Goal: Information Seeking & Learning: Learn about a topic

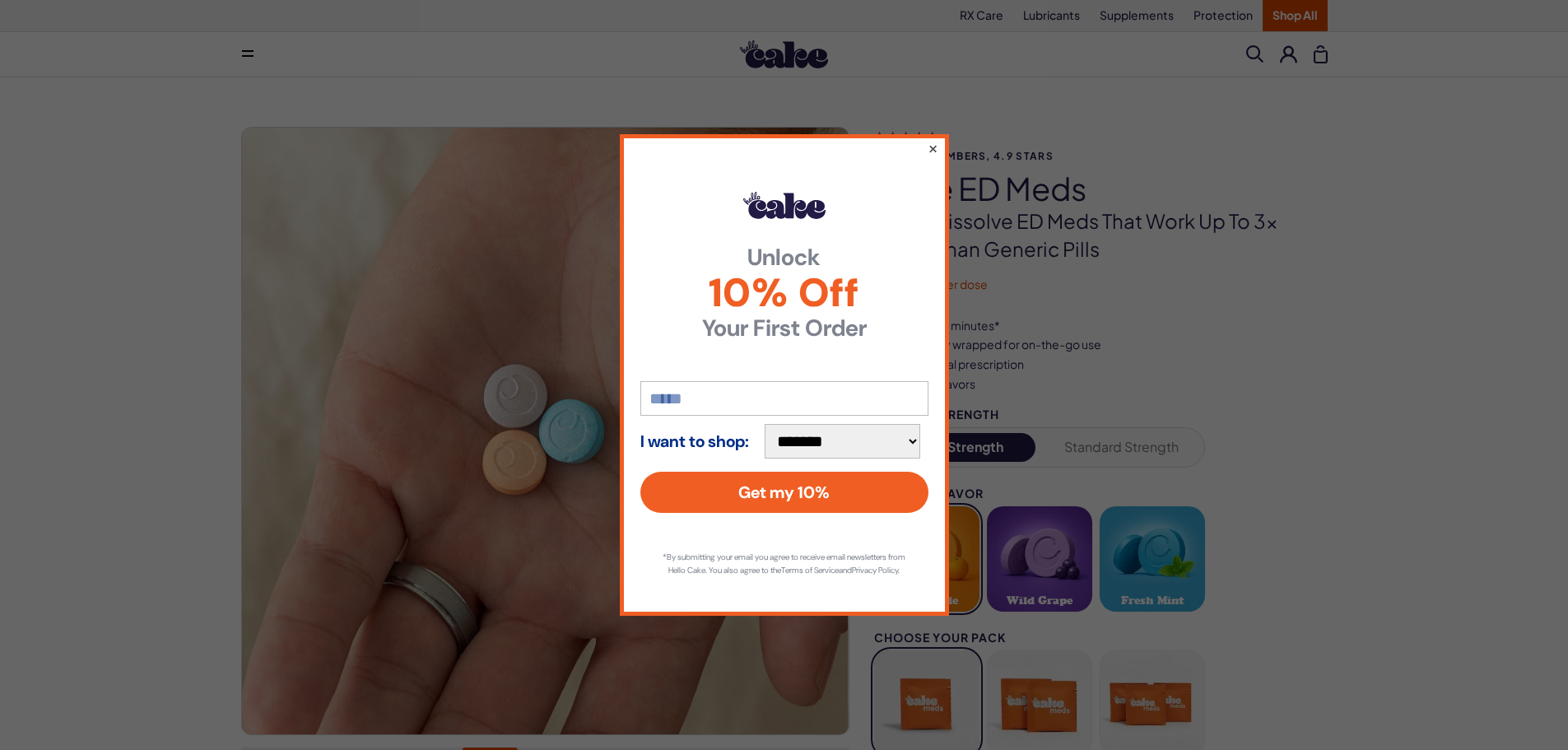
click at [934, 138] on button "×" at bounding box center [932, 148] width 10 height 20
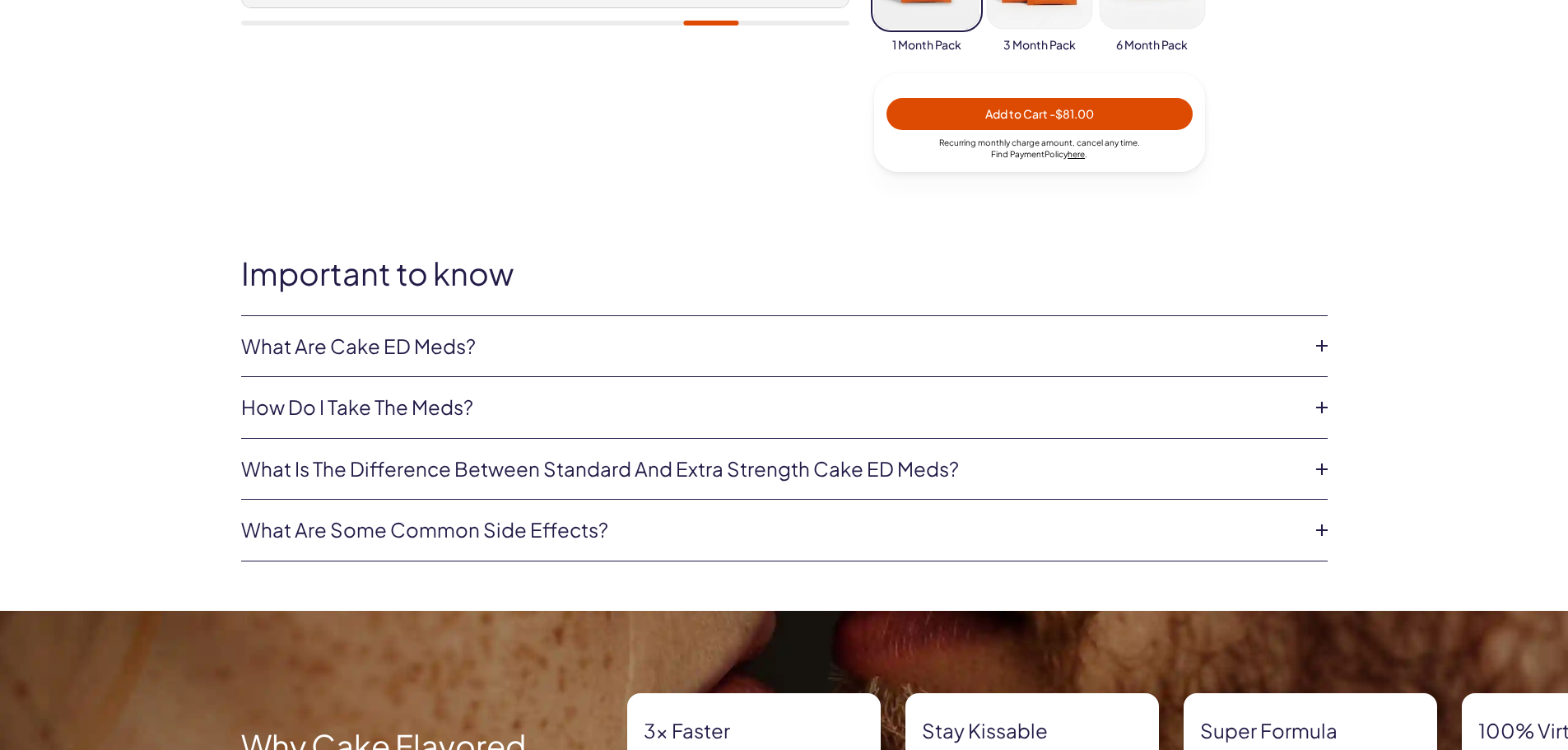
scroll to position [741, 0]
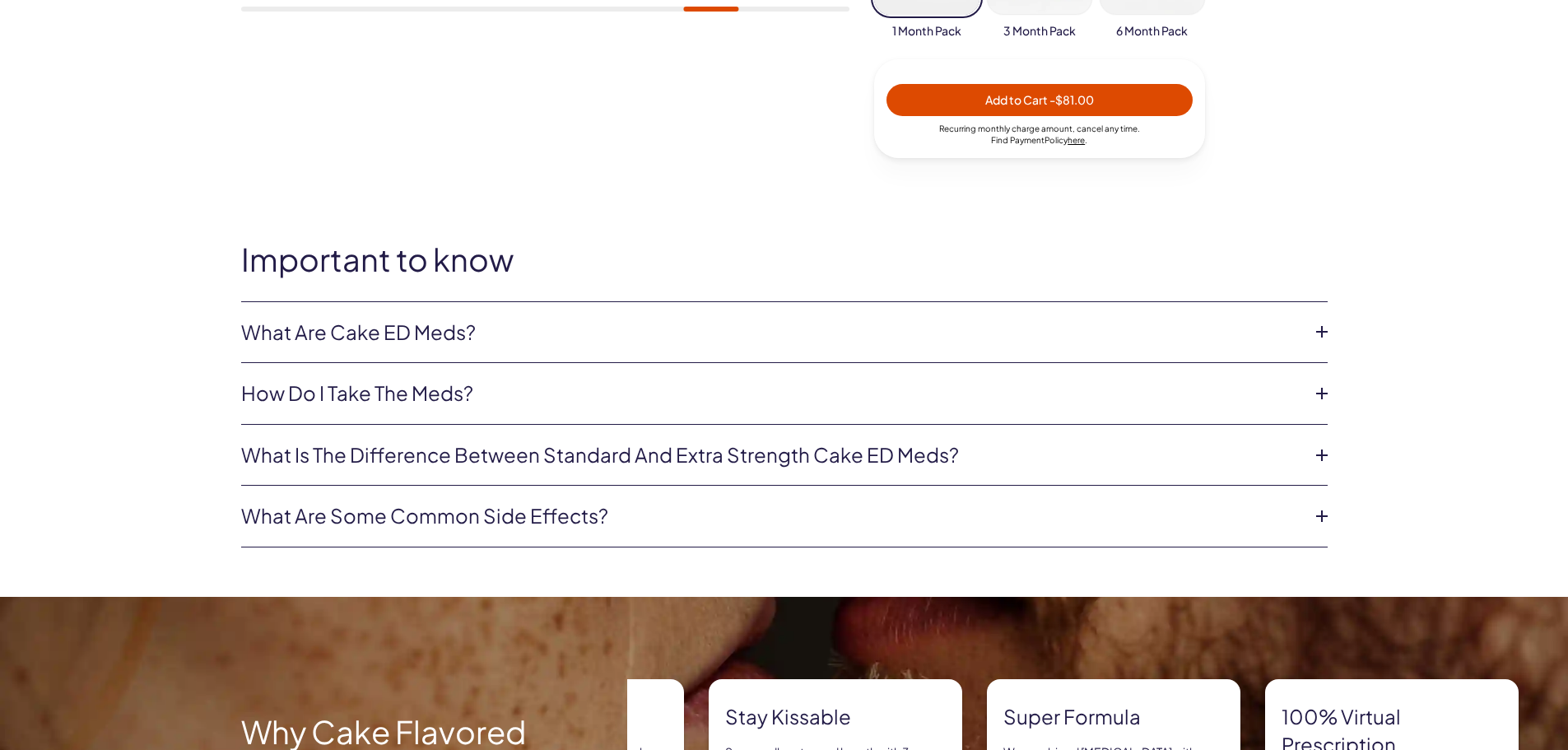
click at [1320, 331] on icon at bounding box center [1321, 331] width 25 height 25
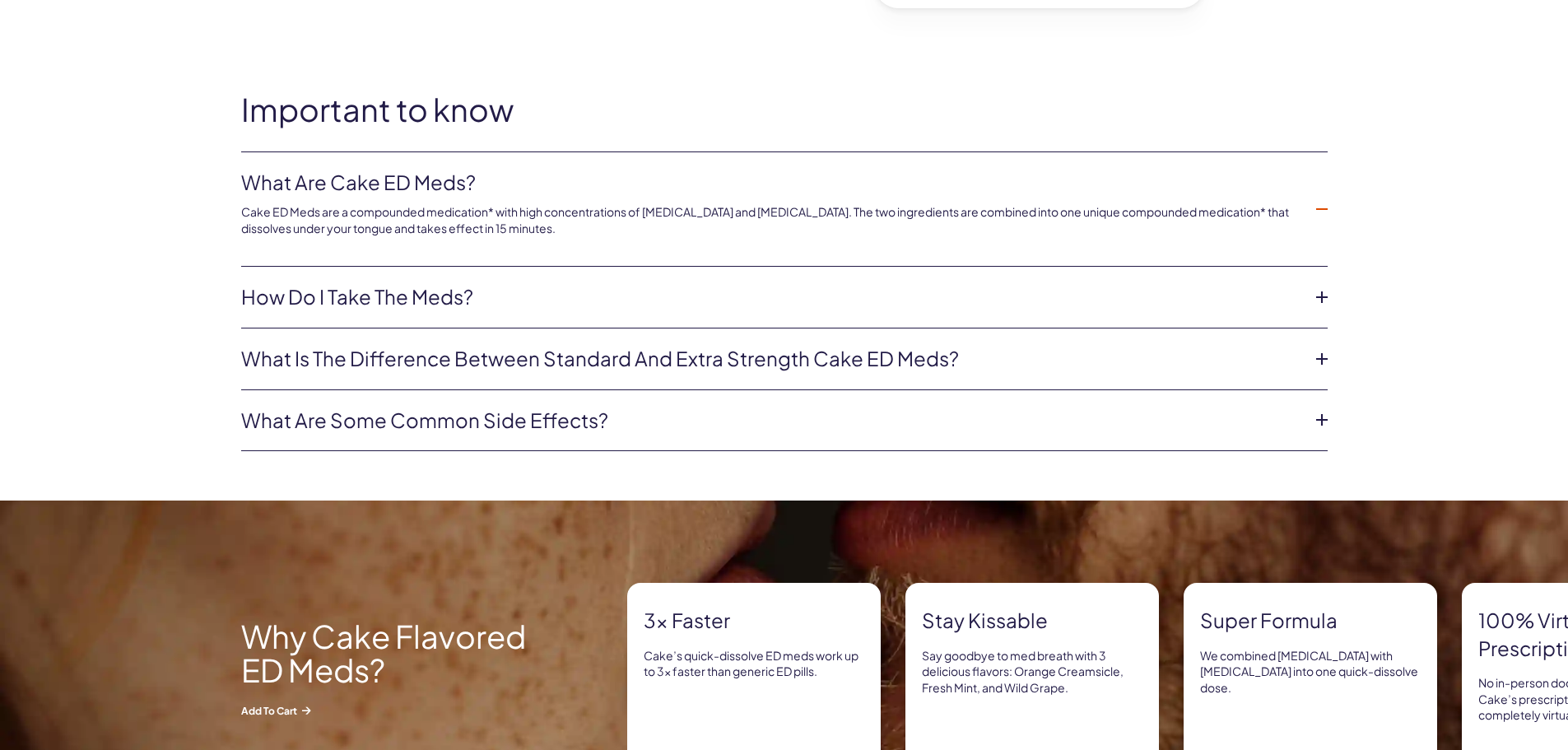
scroll to position [823, 0]
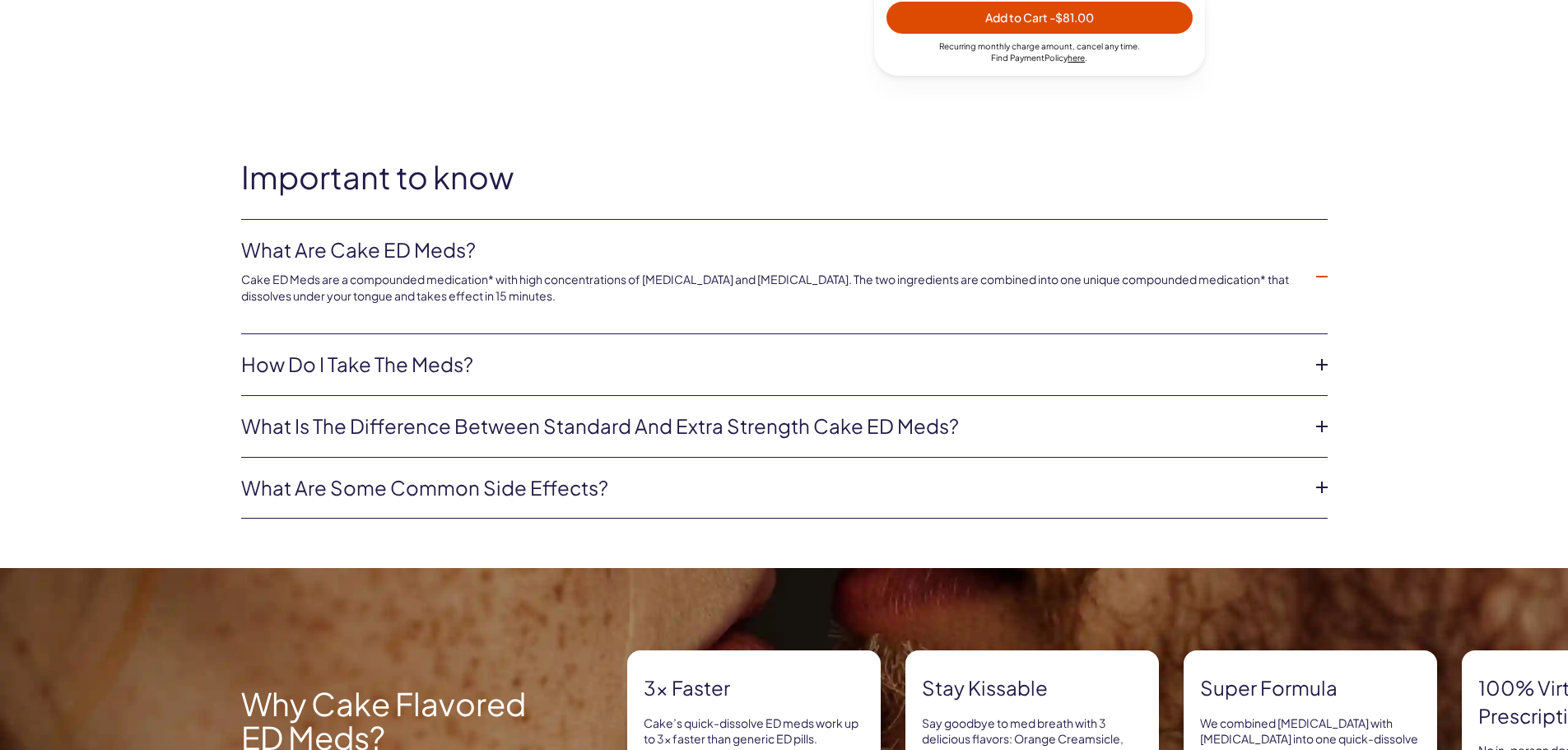
click at [1321, 366] on icon at bounding box center [1321, 364] width 25 height 25
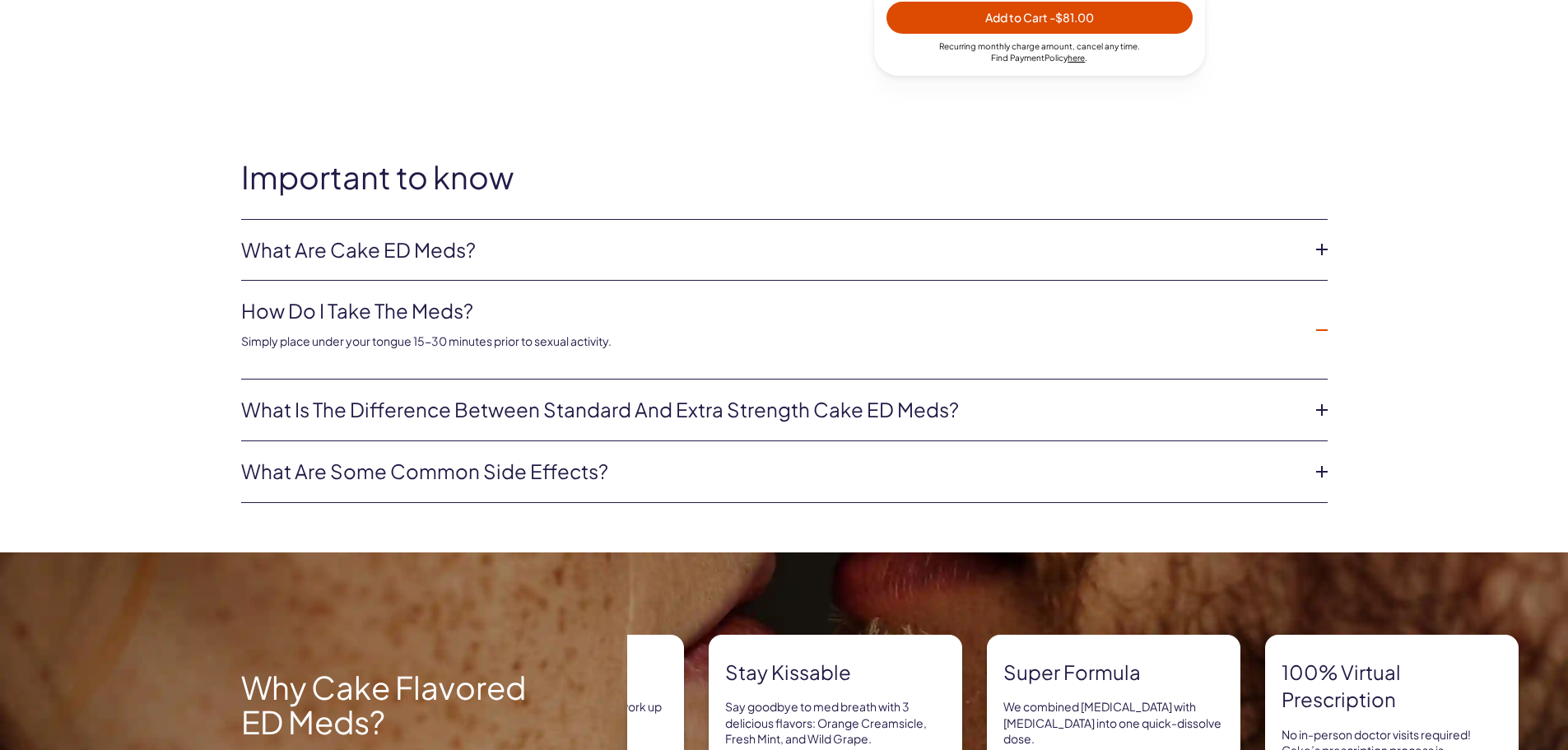
click at [1327, 332] on icon at bounding box center [1321, 330] width 25 height 25
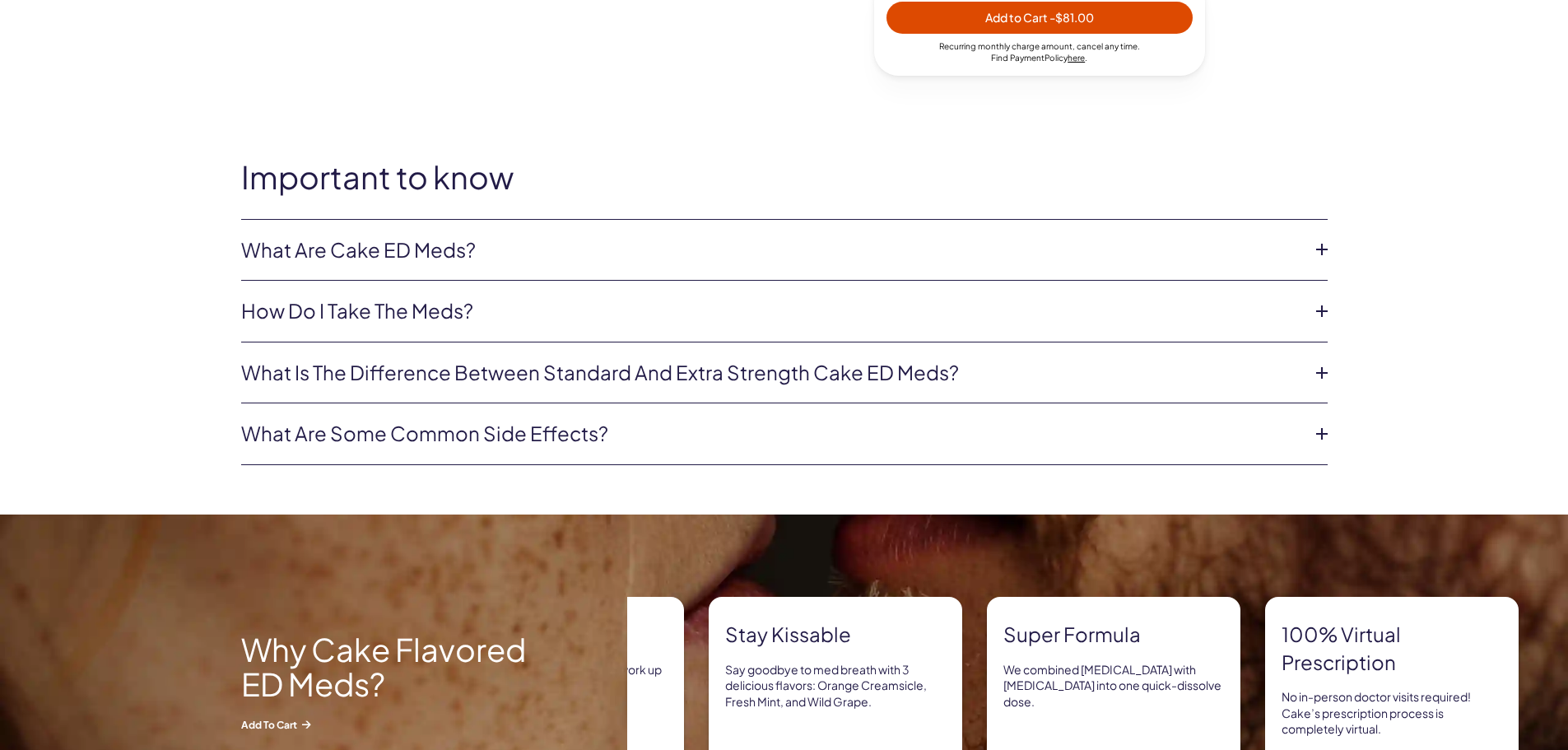
click at [1322, 370] on icon at bounding box center [1321, 373] width 25 height 25
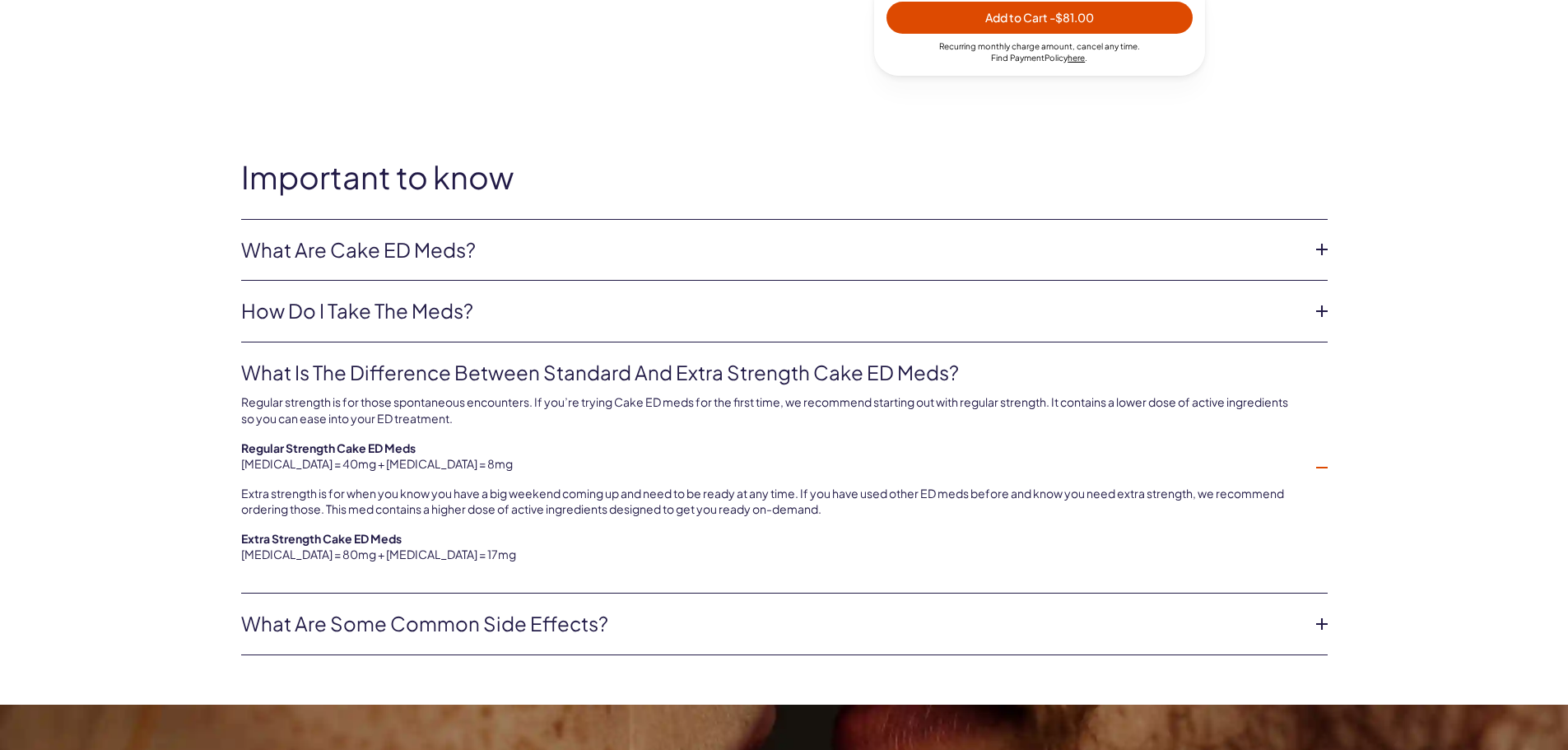
click at [1319, 470] on icon at bounding box center [1321, 467] width 25 height 25
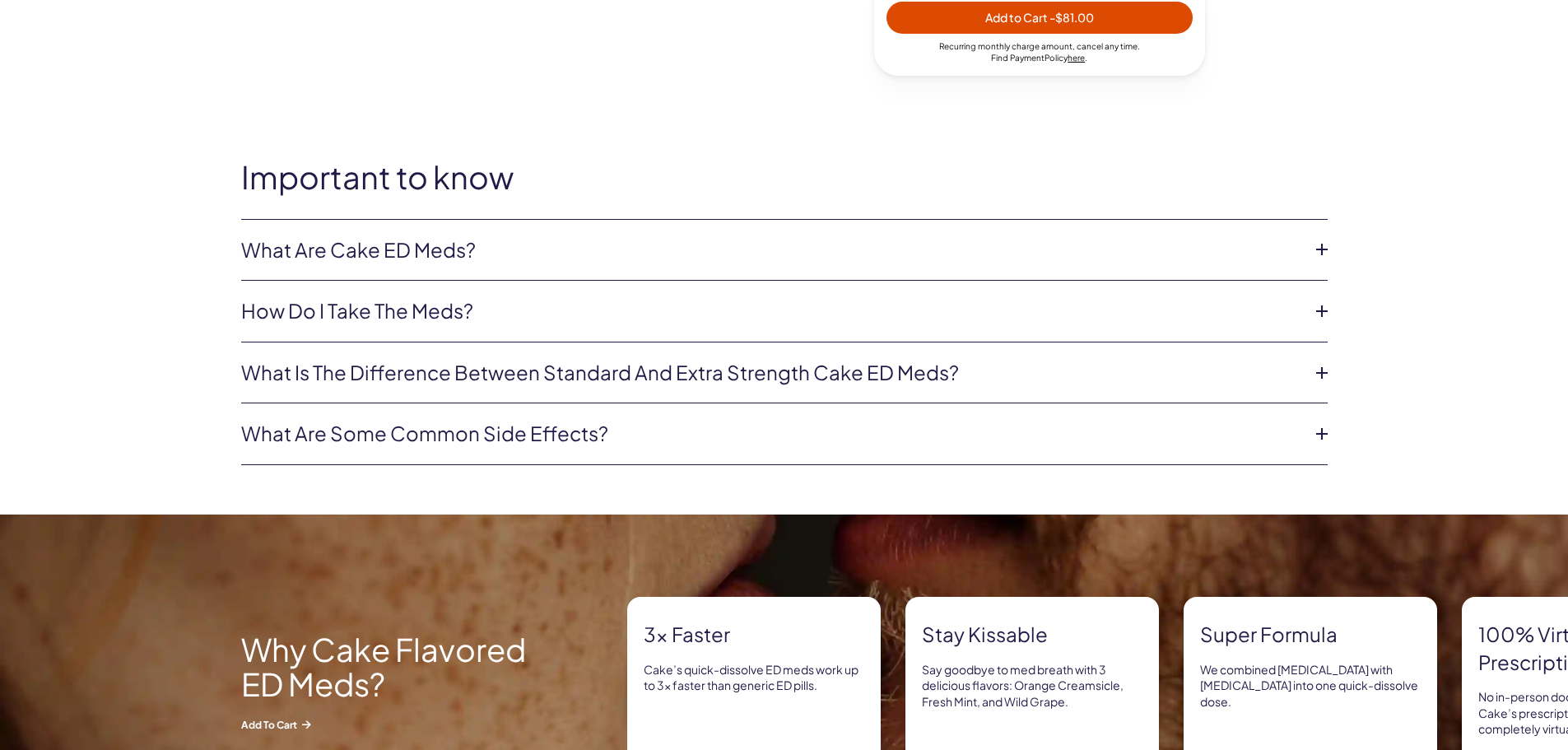
click at [1325, 436] on icon at bounding box center [1321, 433] width 25 height 25
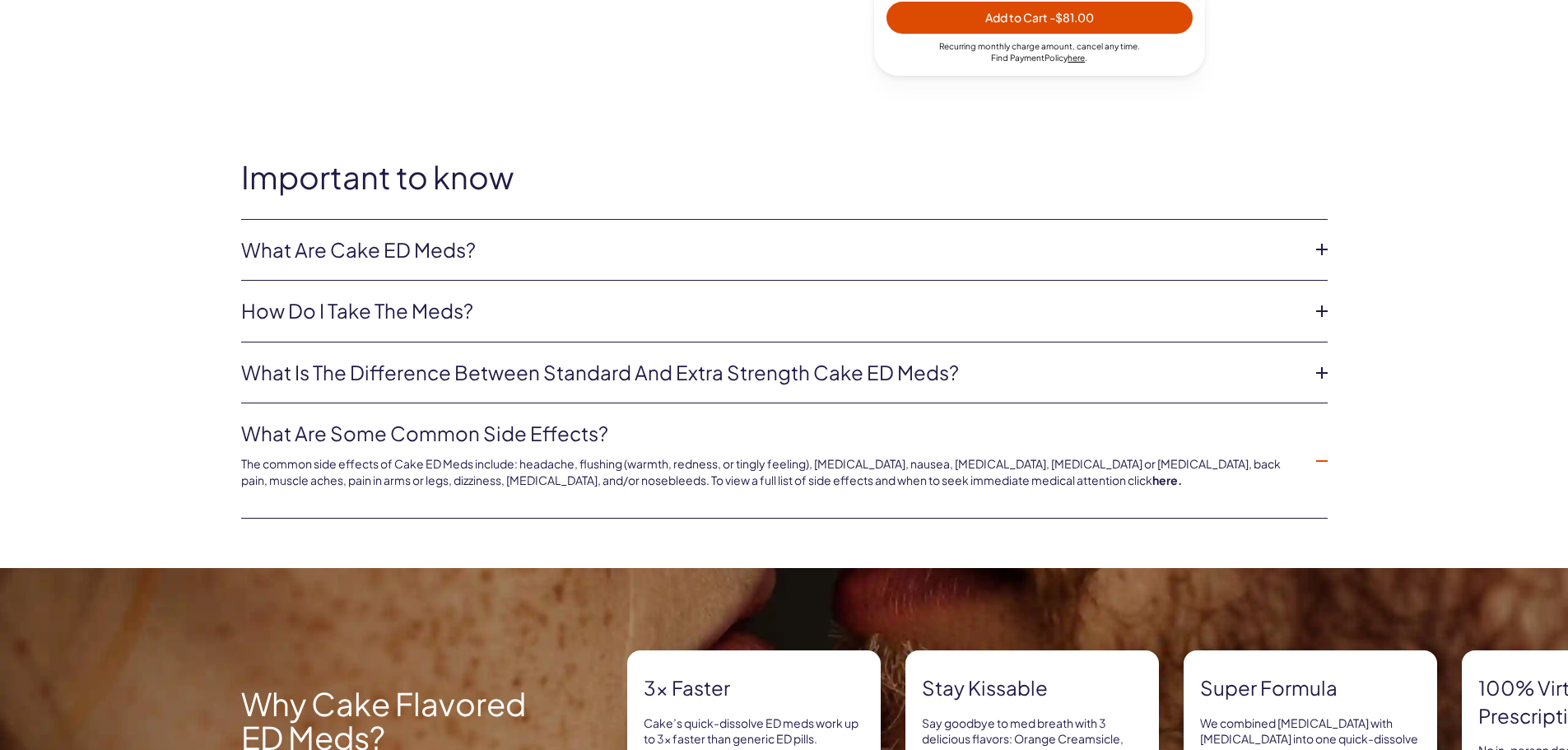
click at [1326, 463] on icon at bounding box center [1321, 461] width 25 height 25
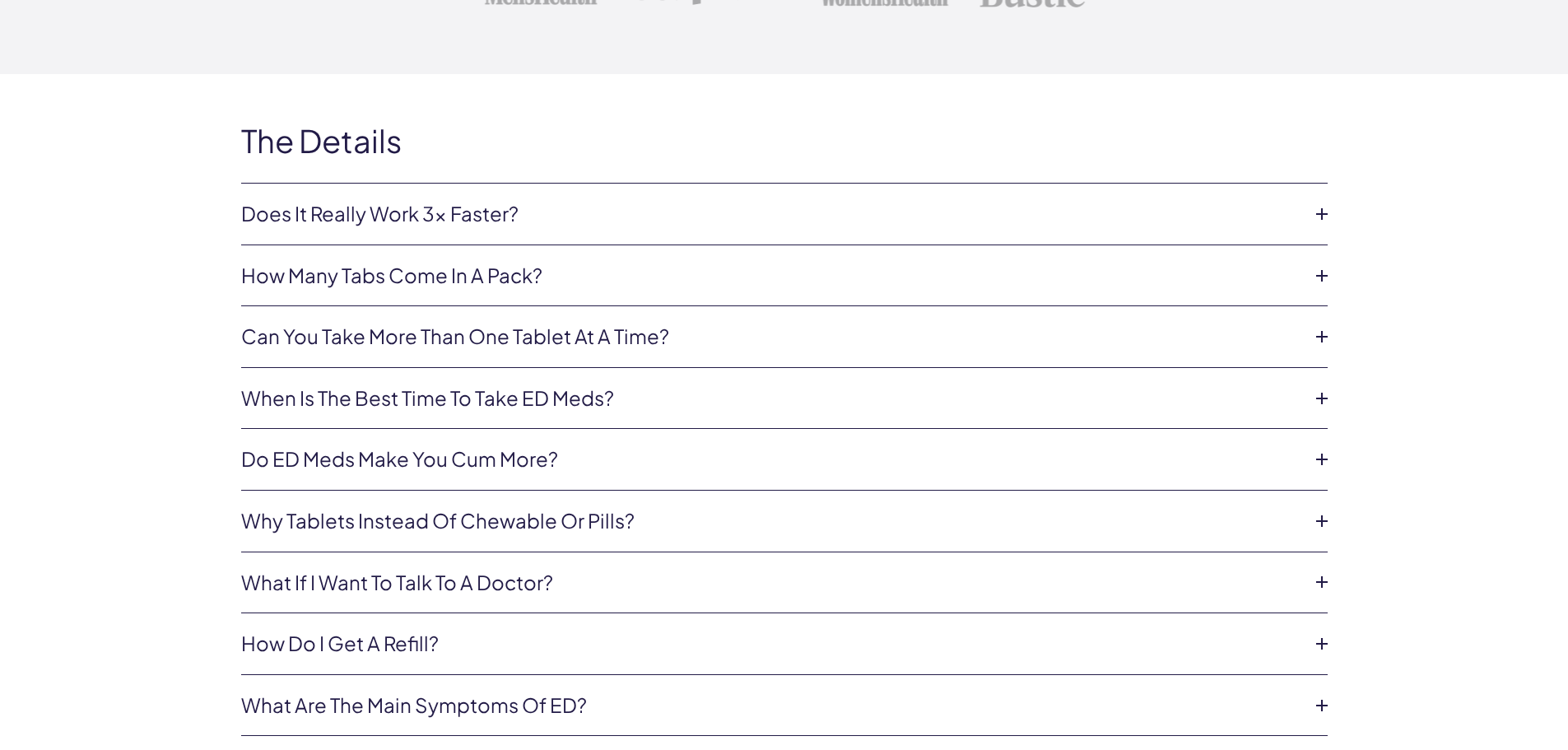
scroll to position [6421, 0]
click at [1322, 200] on icon at bounding box center [1321, 212] width 25 height 25
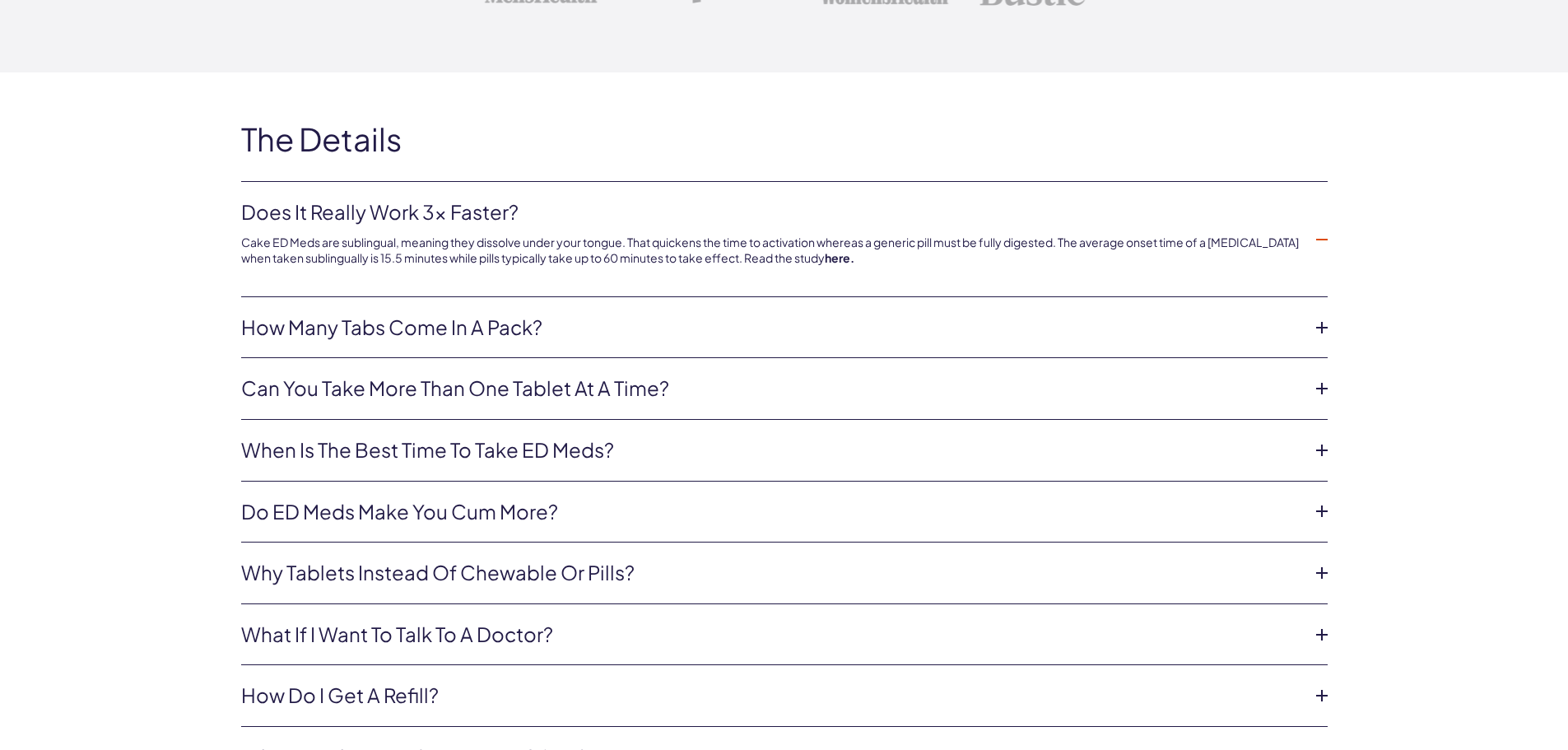
click at [1319, 227] on icon at bounding box center [1321, 239] width 25 height 25
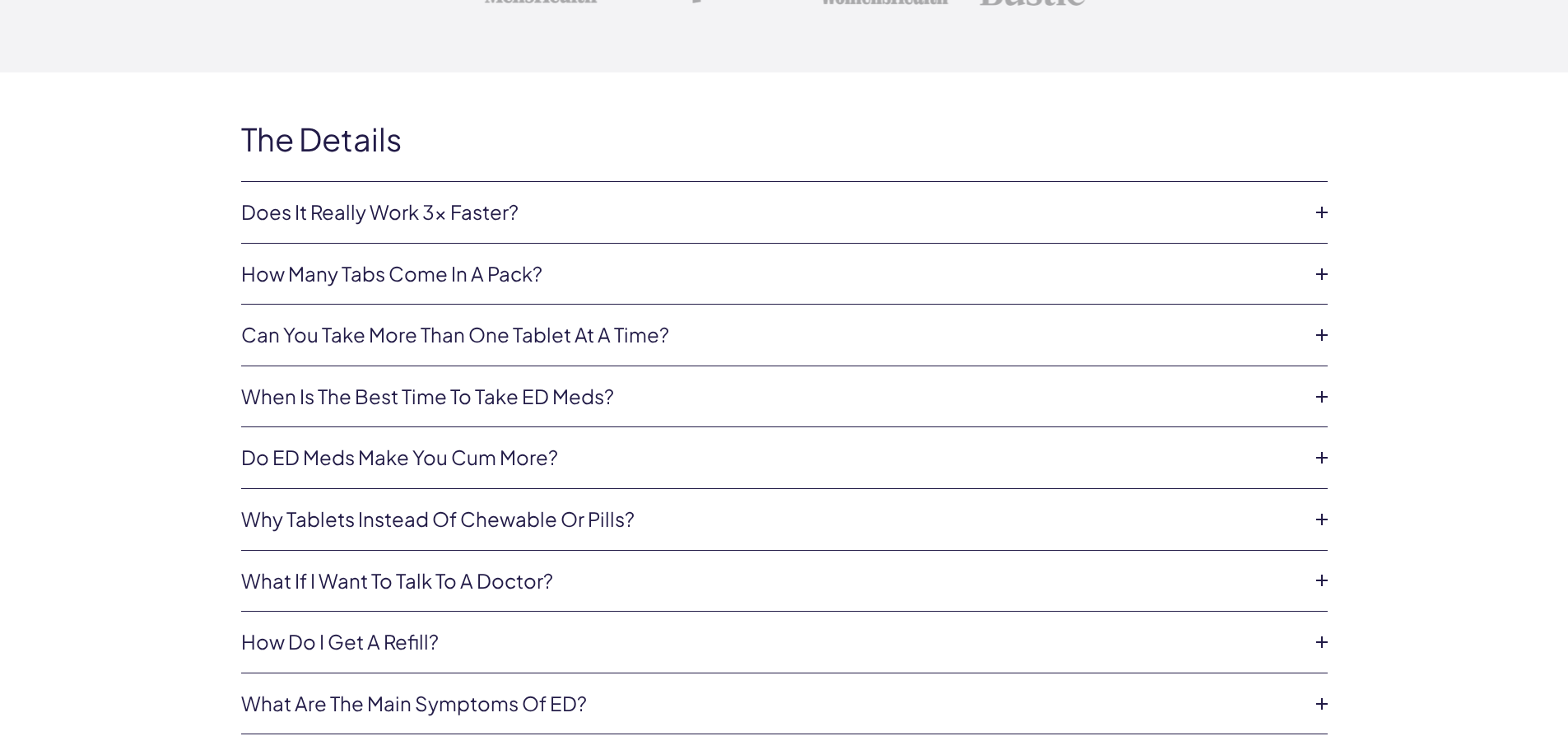
click at [1318, 267] on icon at bounding box center [1321, 274] width 25 height 25
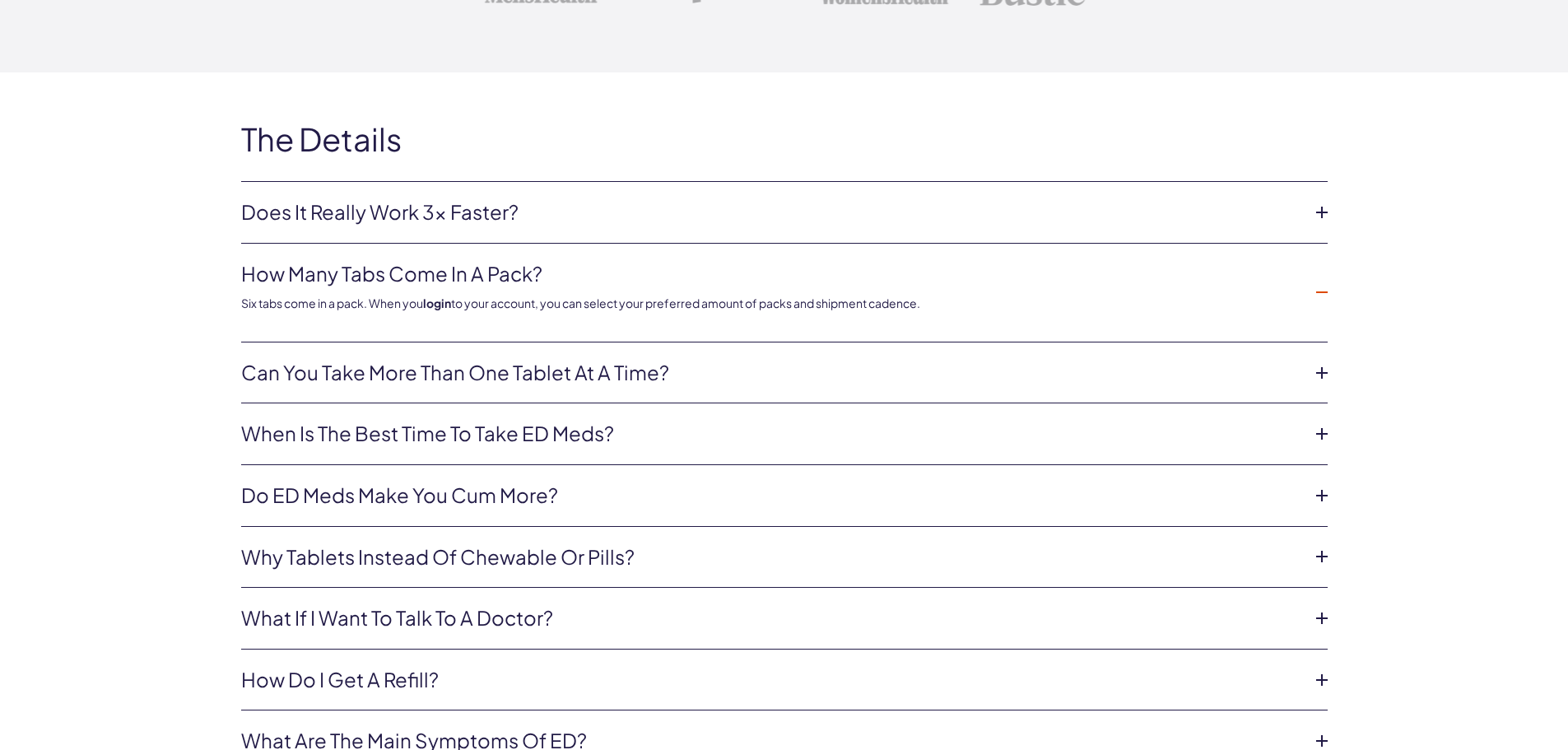
click at [1319, 281] on icon at bounding box center [1321, 292] width 25 height 25
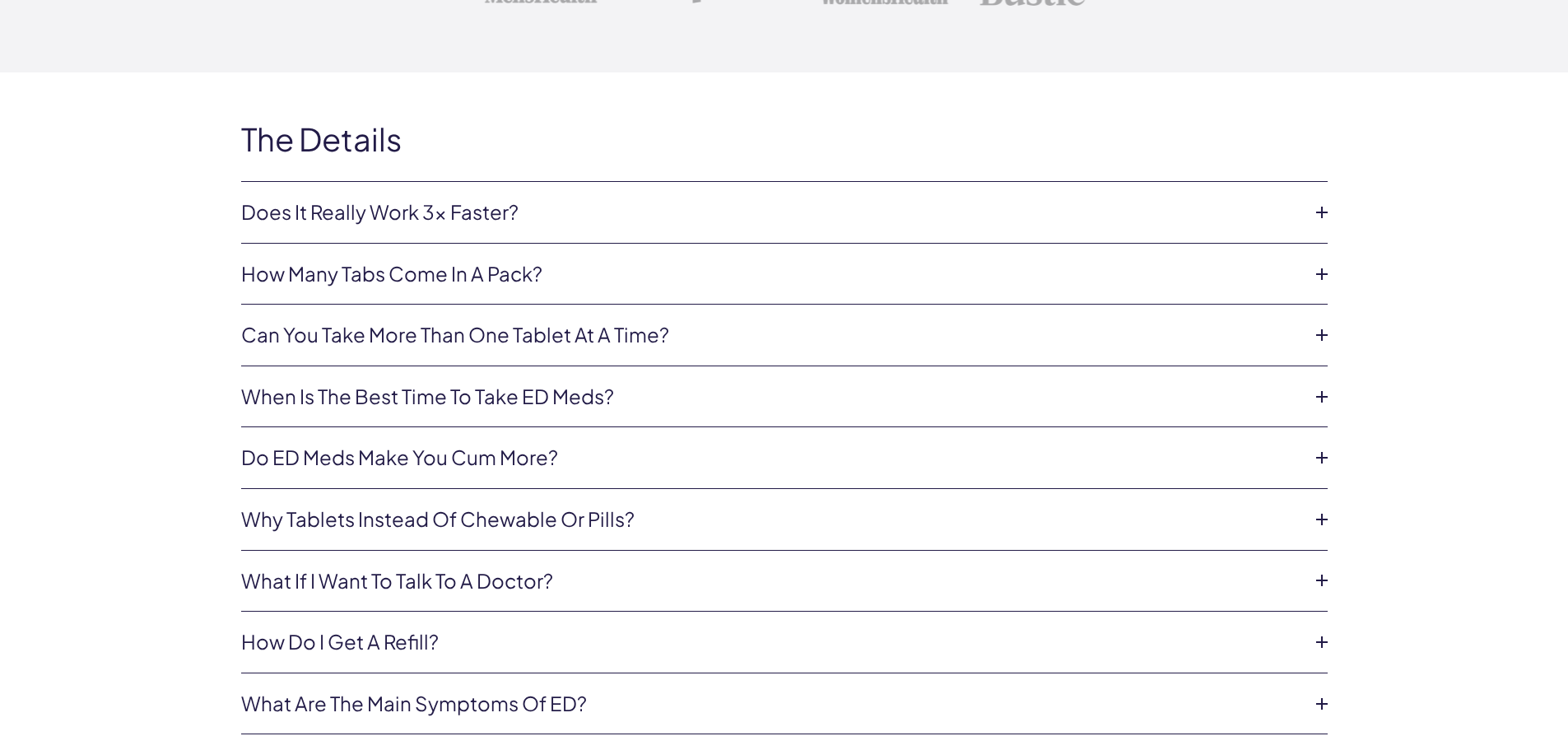
click at [1323, 325] on icon at bounding box center [1321, 335] width 25 height 25
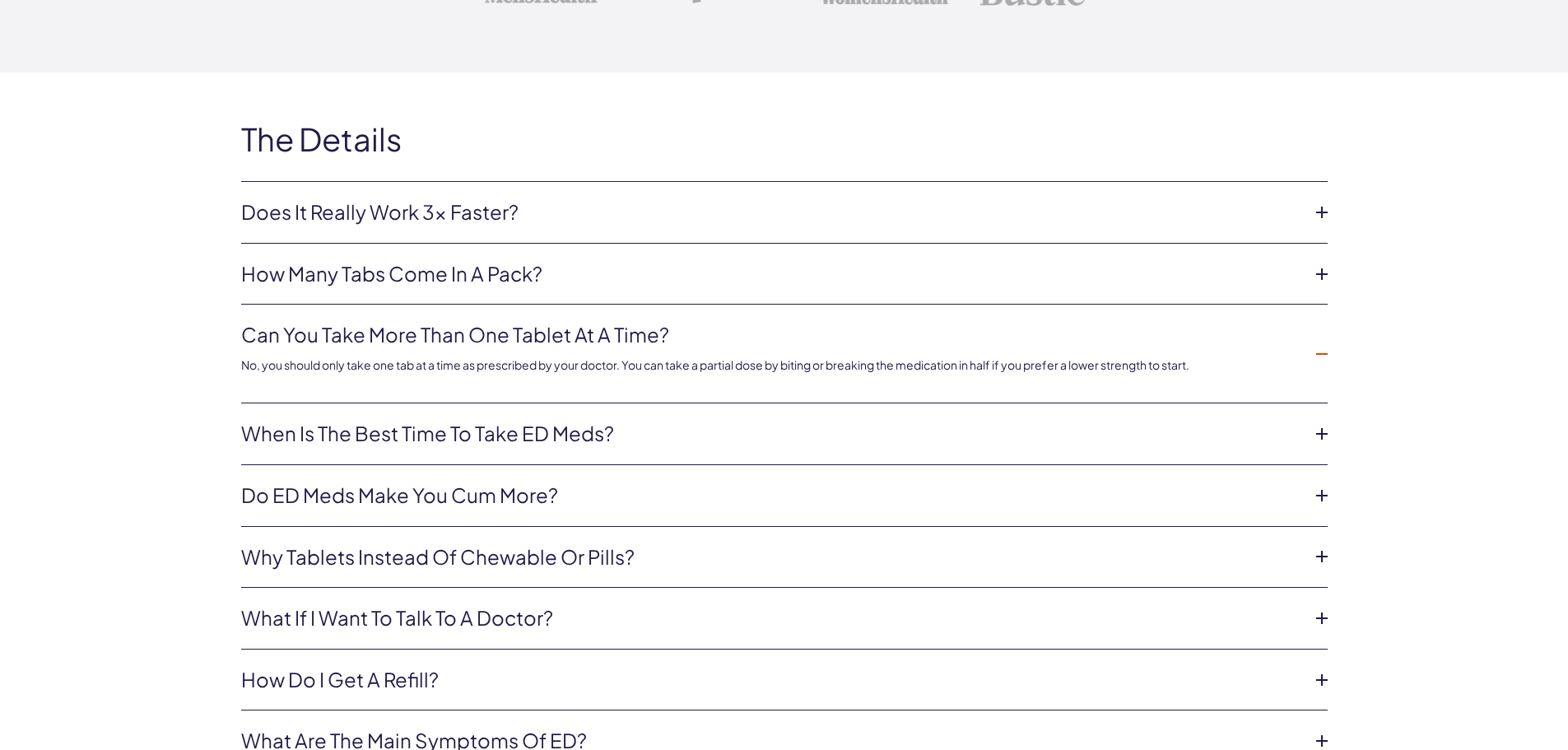
click at [1326, 343] on icon at bounding box center [1321, 354] width 25 height 25
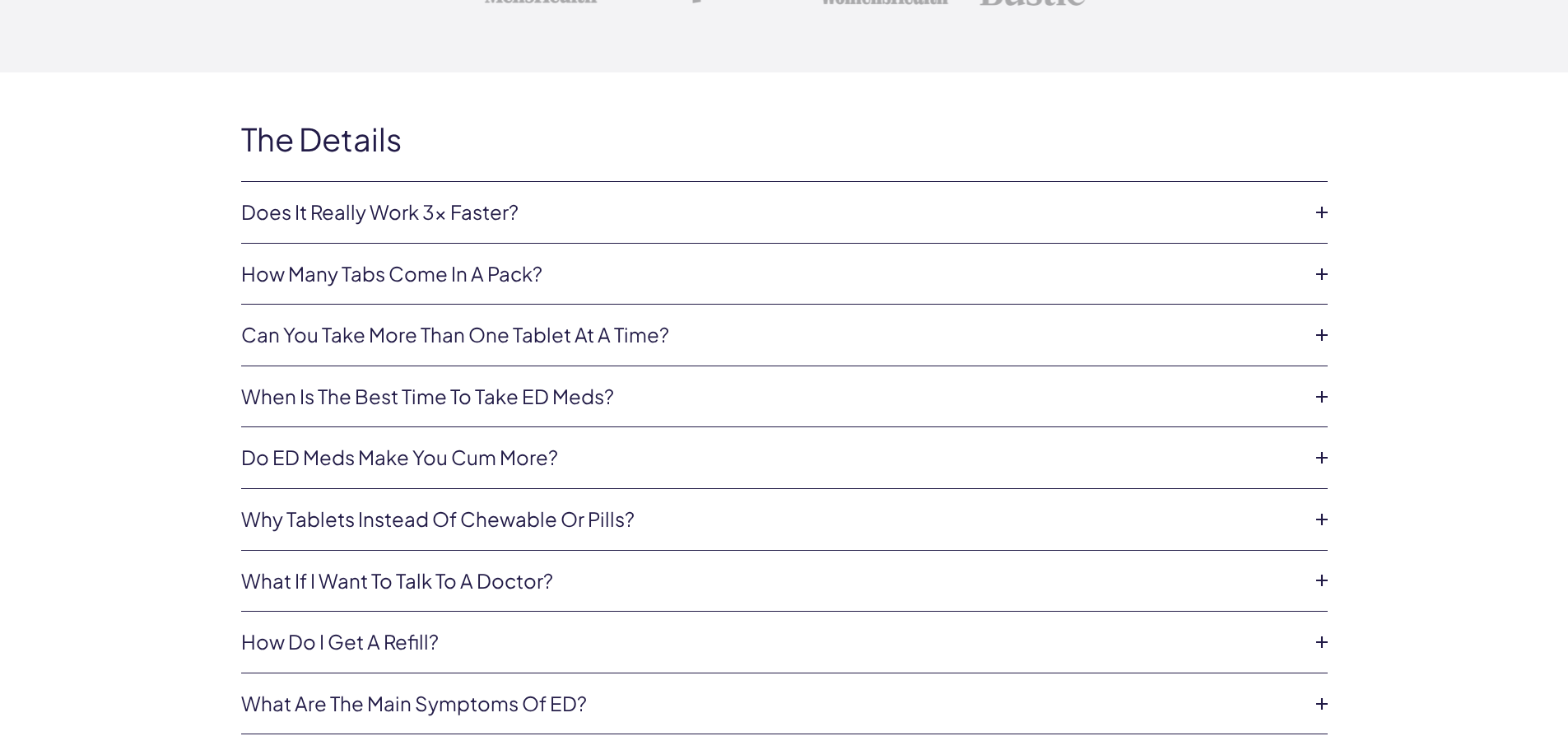
click at [1321, 388] on icon at bounding box center [1321, 396] width 25 height 25
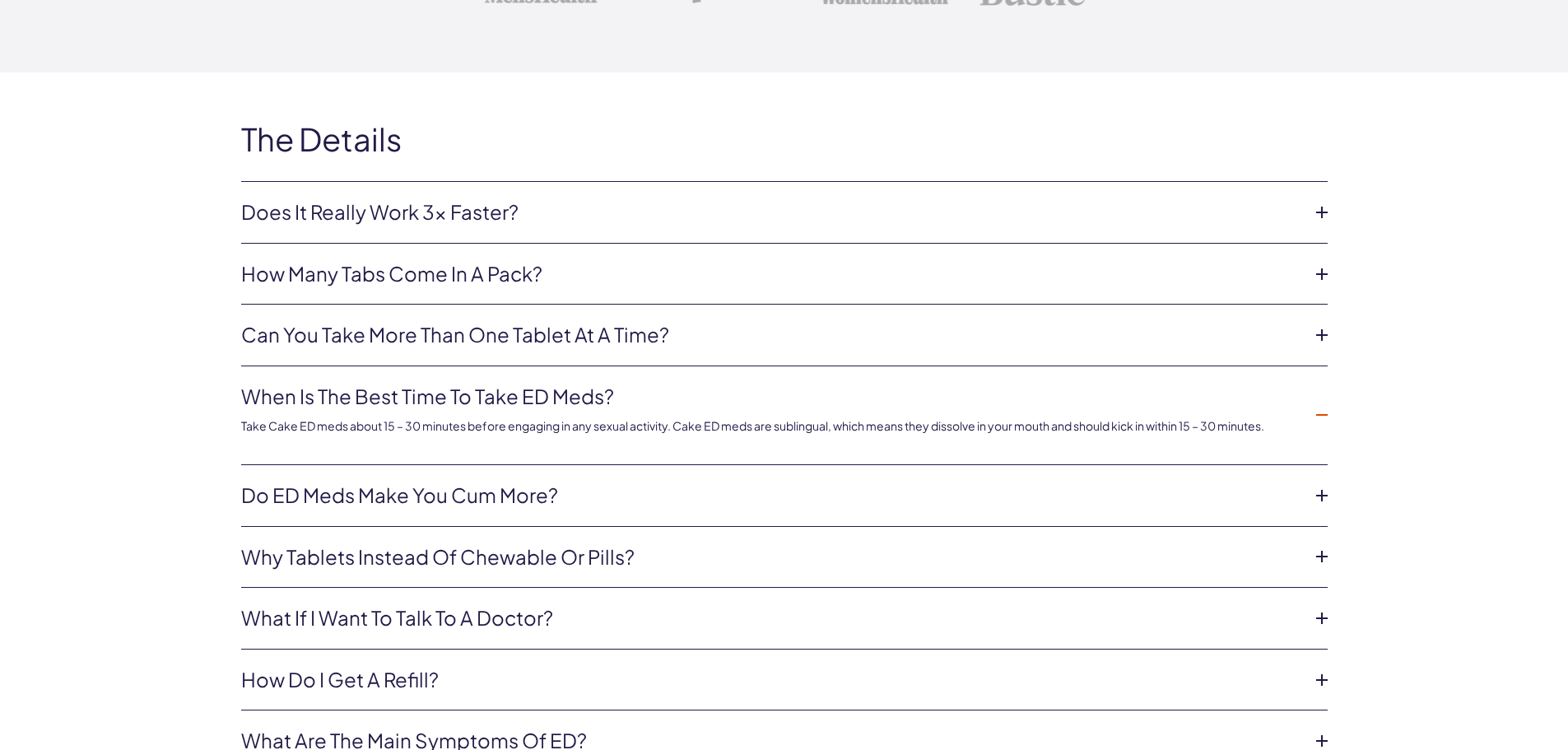
click at [1316, 402] on icon at bounding box center [1321, 414] width 25 height 25
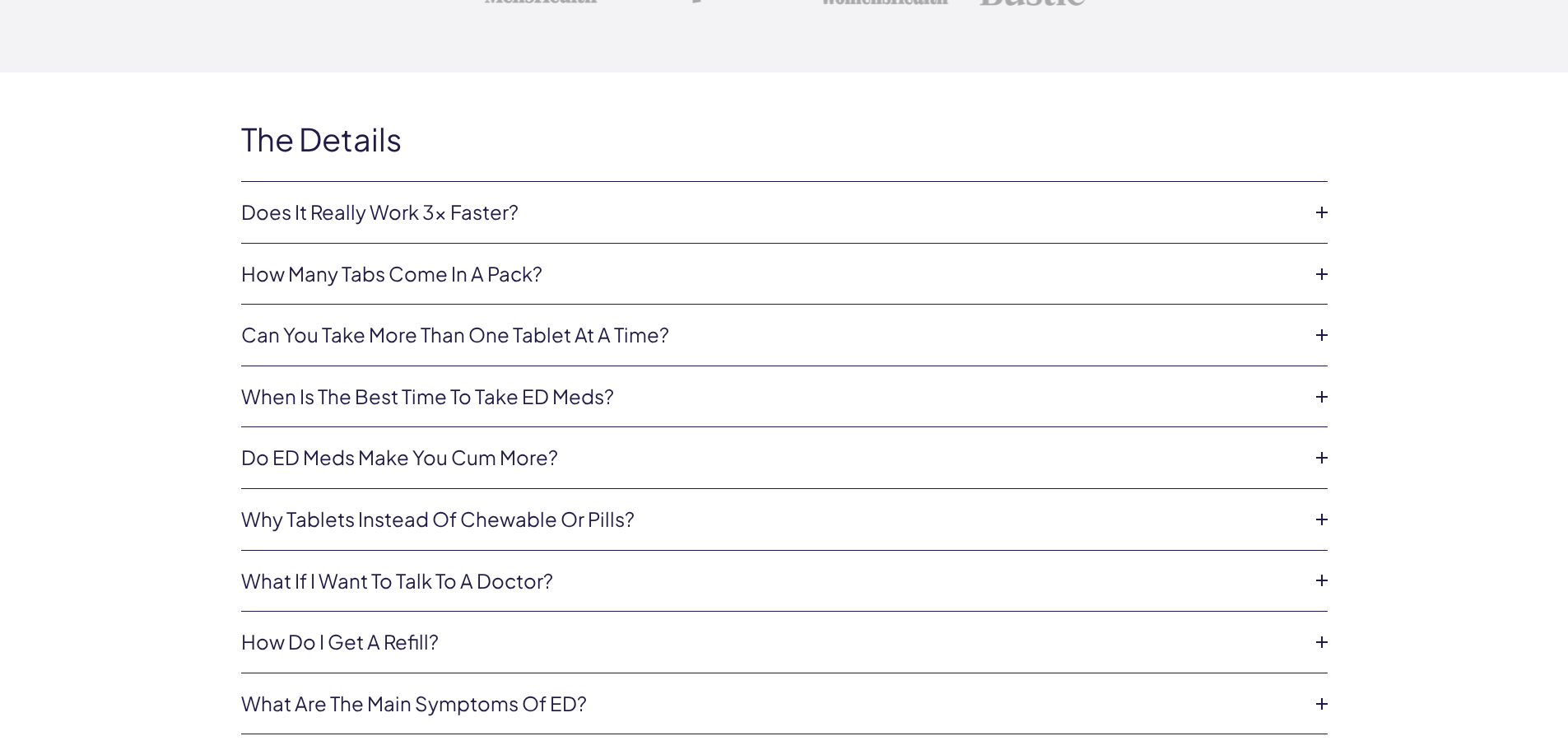
click at [1319, 445] on icon at bounding box center [1321, 457] width 25 height 25
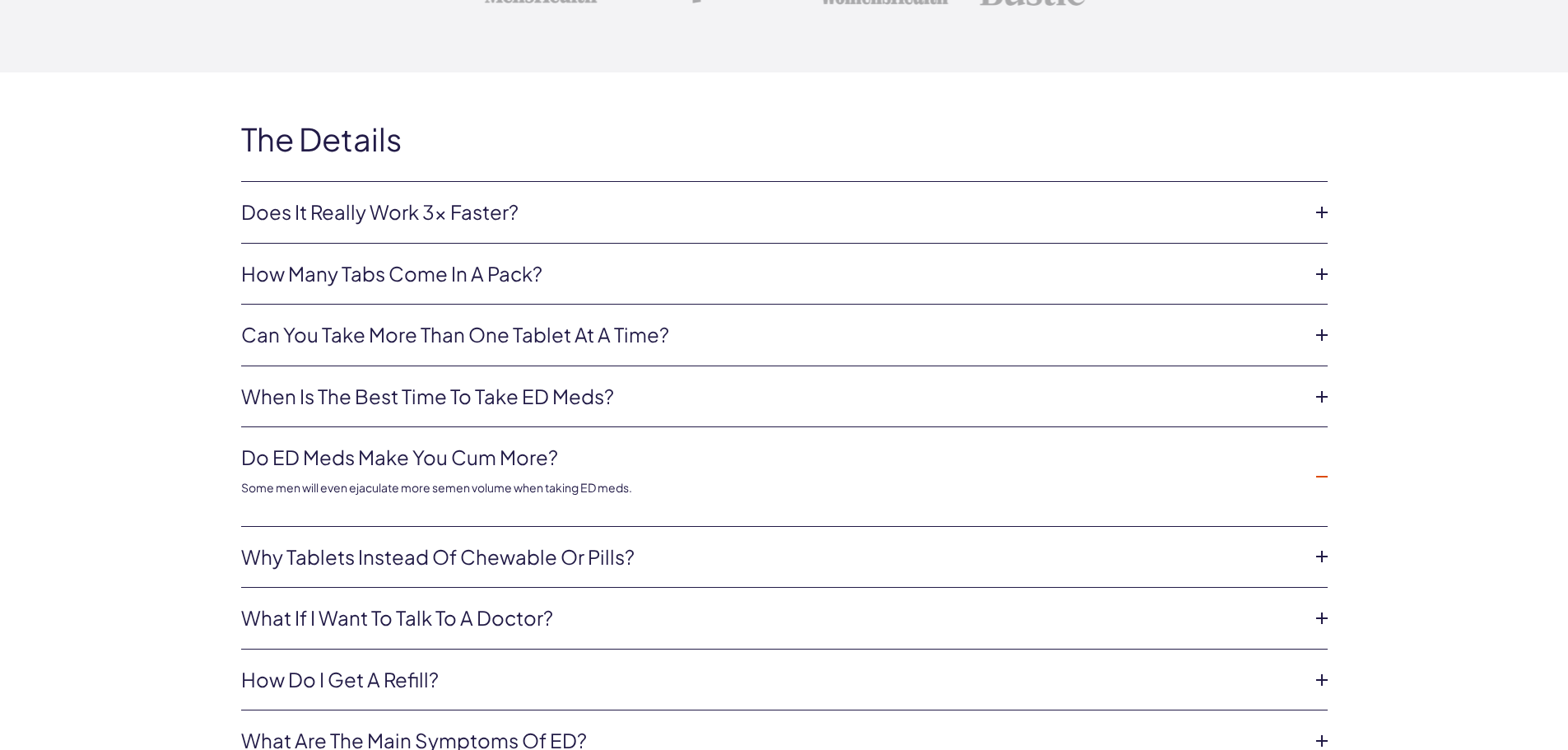
click at [1320, 467] on icon at bounding box center [1321, 476] width 25 height 25
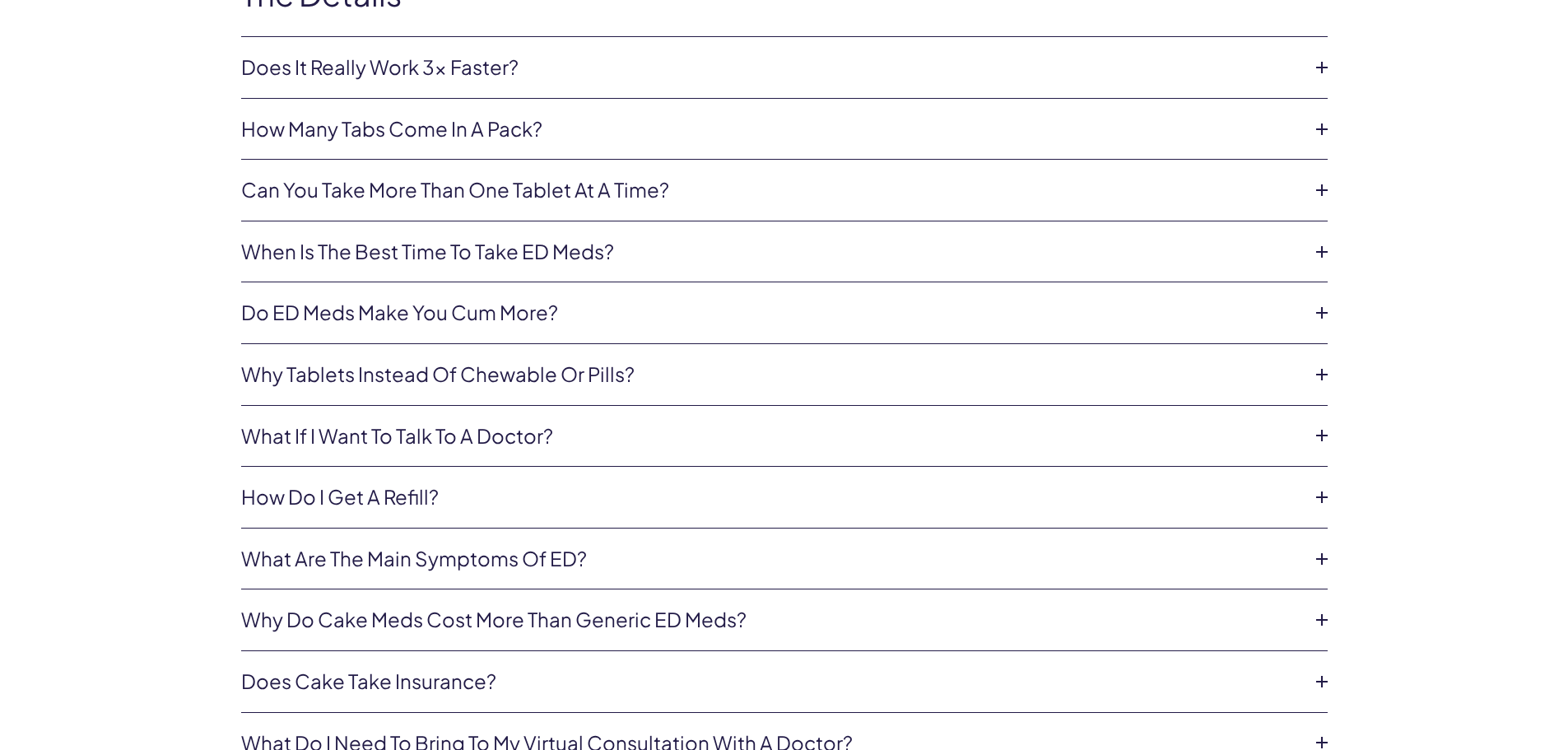
scroll to position [6585, 0]
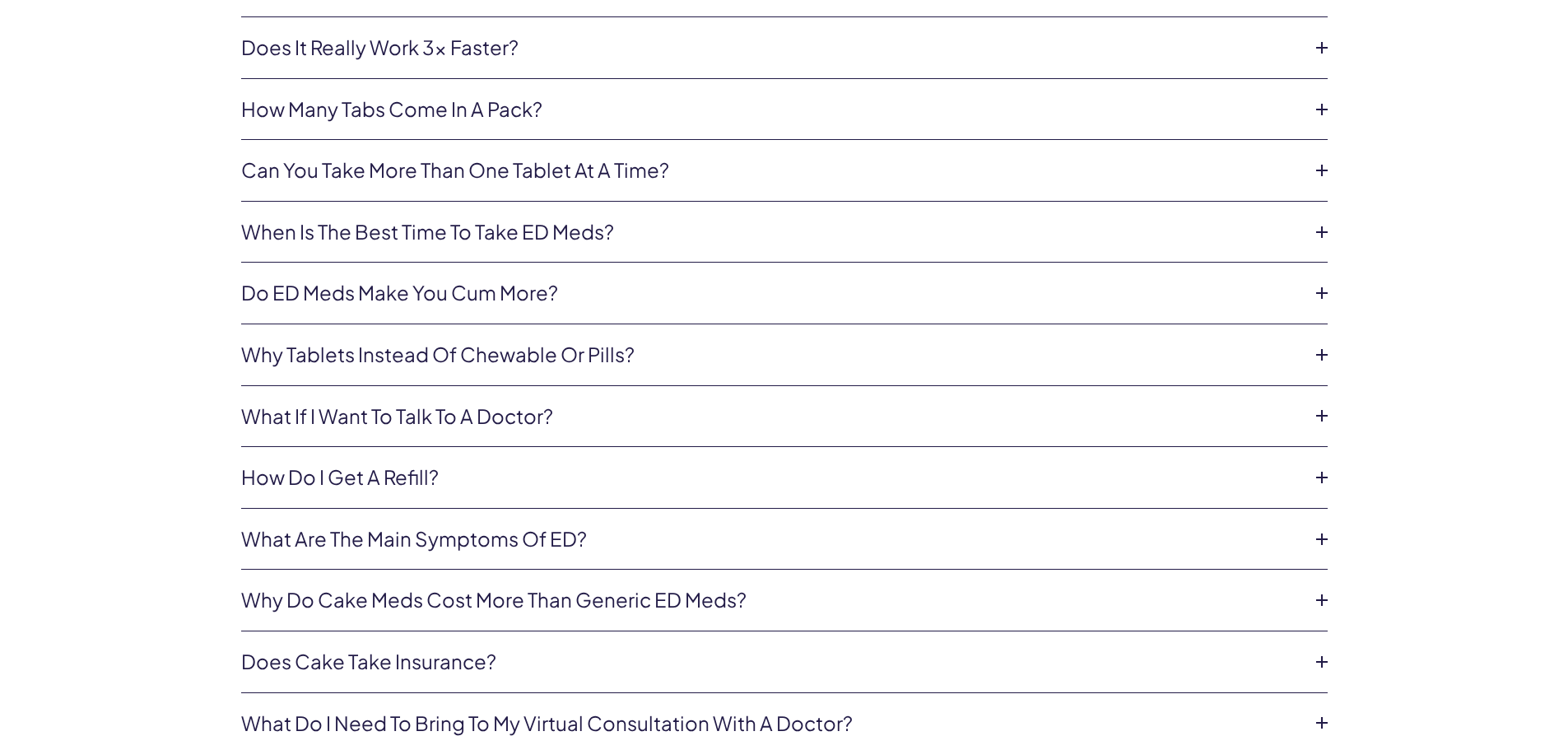
click at [1320, 346] on icon at bounding box center [1321, 355] width 25 height 25
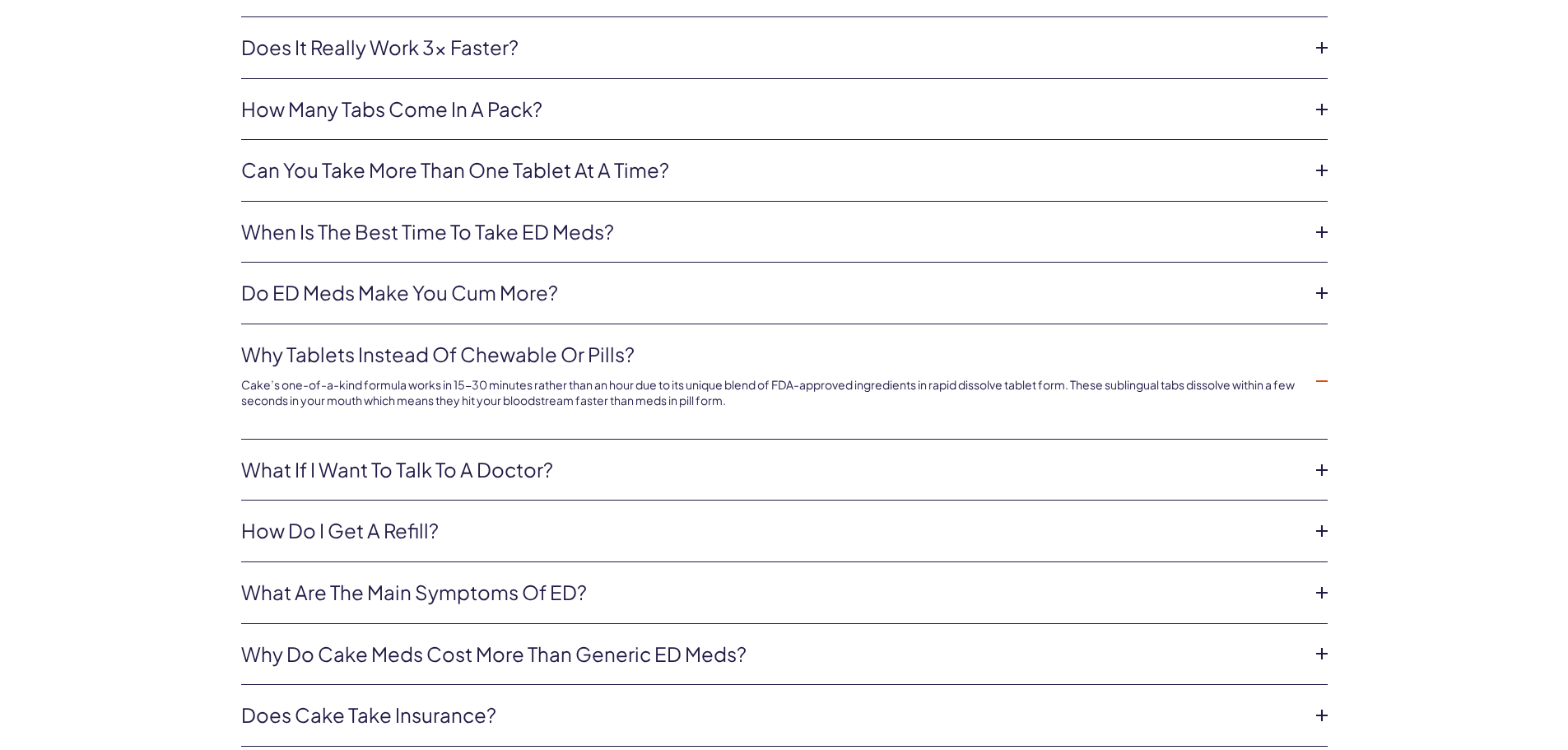
click at [1326, 369] on icon at bounding box center [1321, 381] width 25 height 25
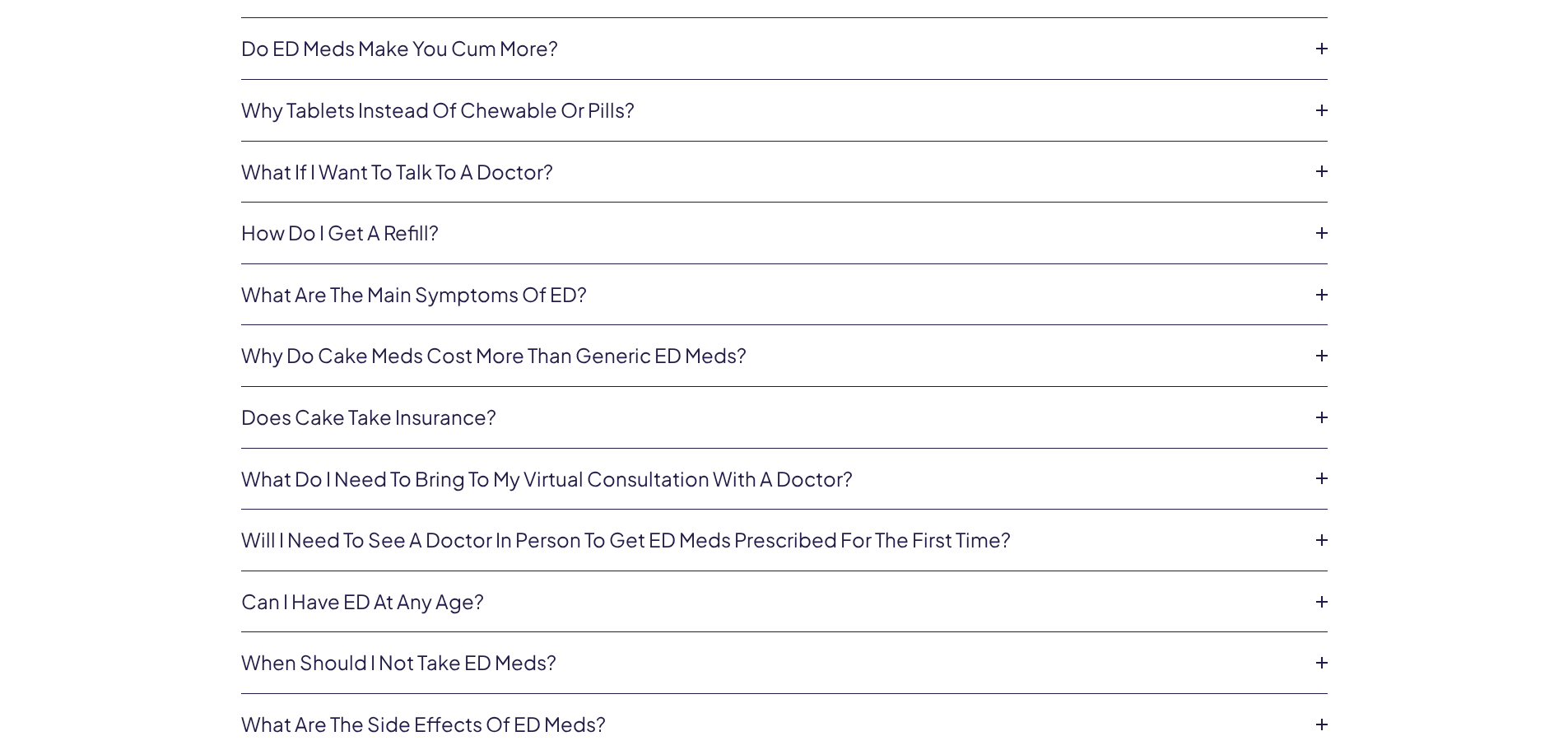
scroll to position [6832, 0]
click at [1326, 280] on icon at bounding box center [1321, 292] width 25 height 25
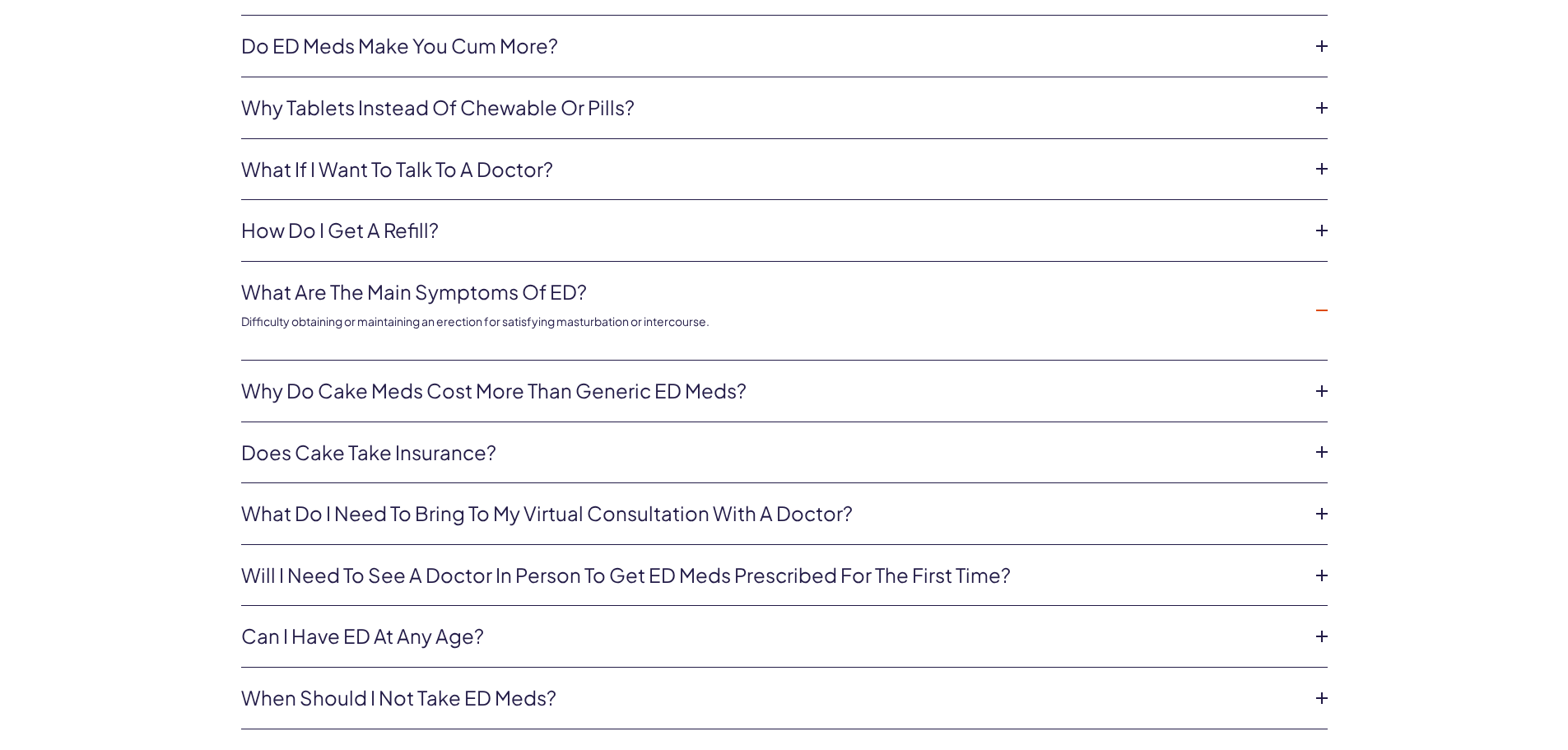
click at [1318, 299] on icon at bounding box center [1321, 310] width 25 height 25
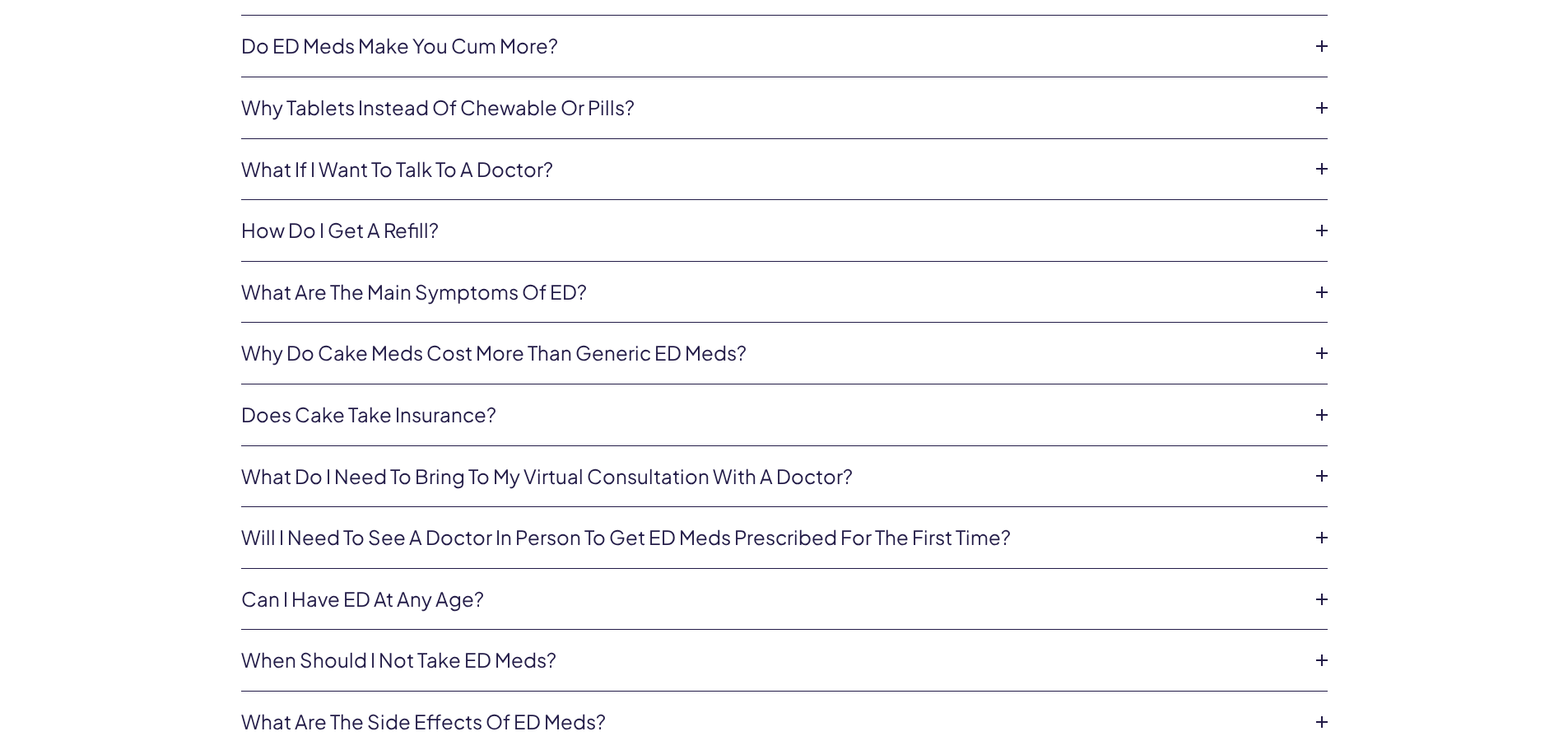
click at [1324, 343] on icon at bounding box center [1321, 353] width 25 height 25
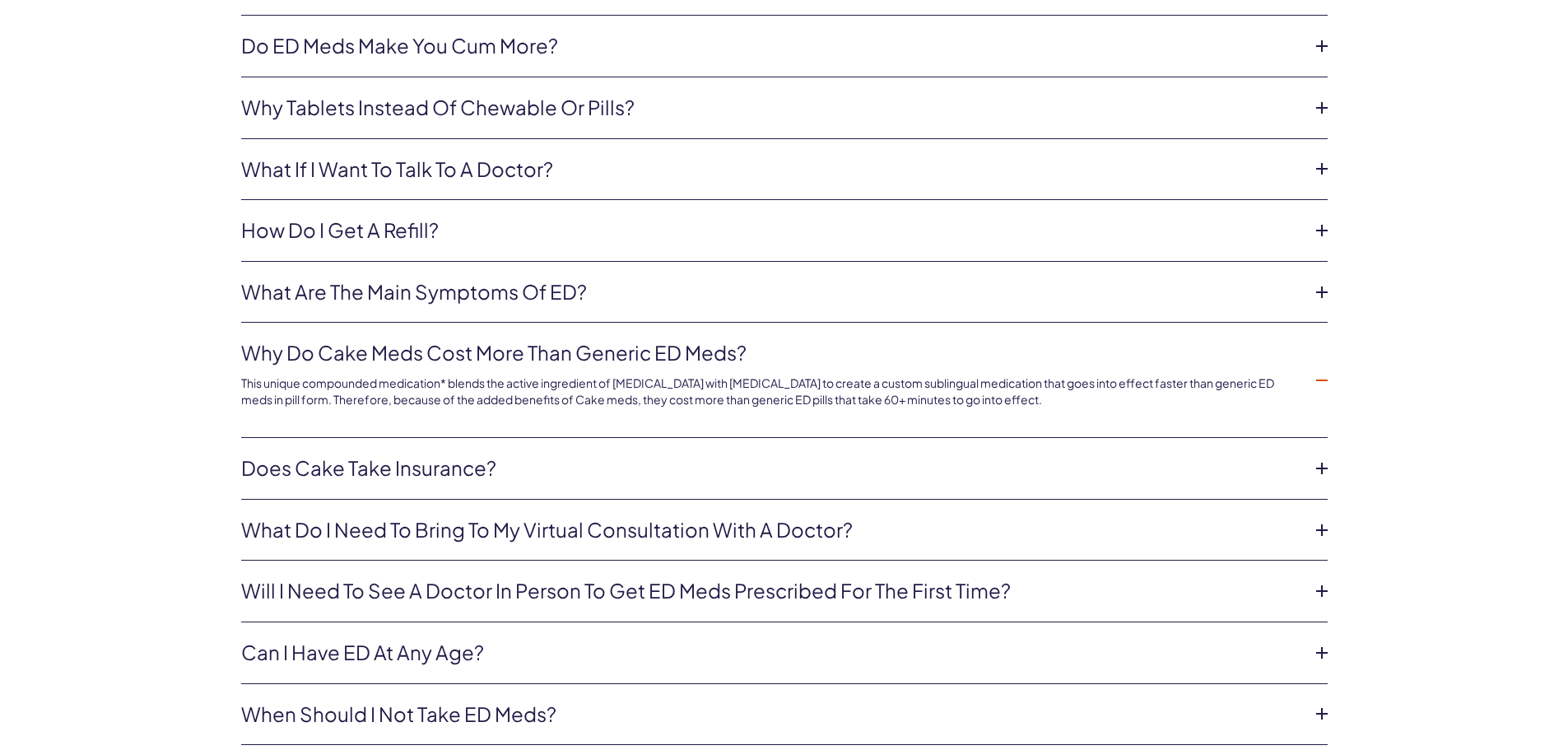
click at [1326, 371] on icon at bounding box center [1321, 380] width 25 height 25
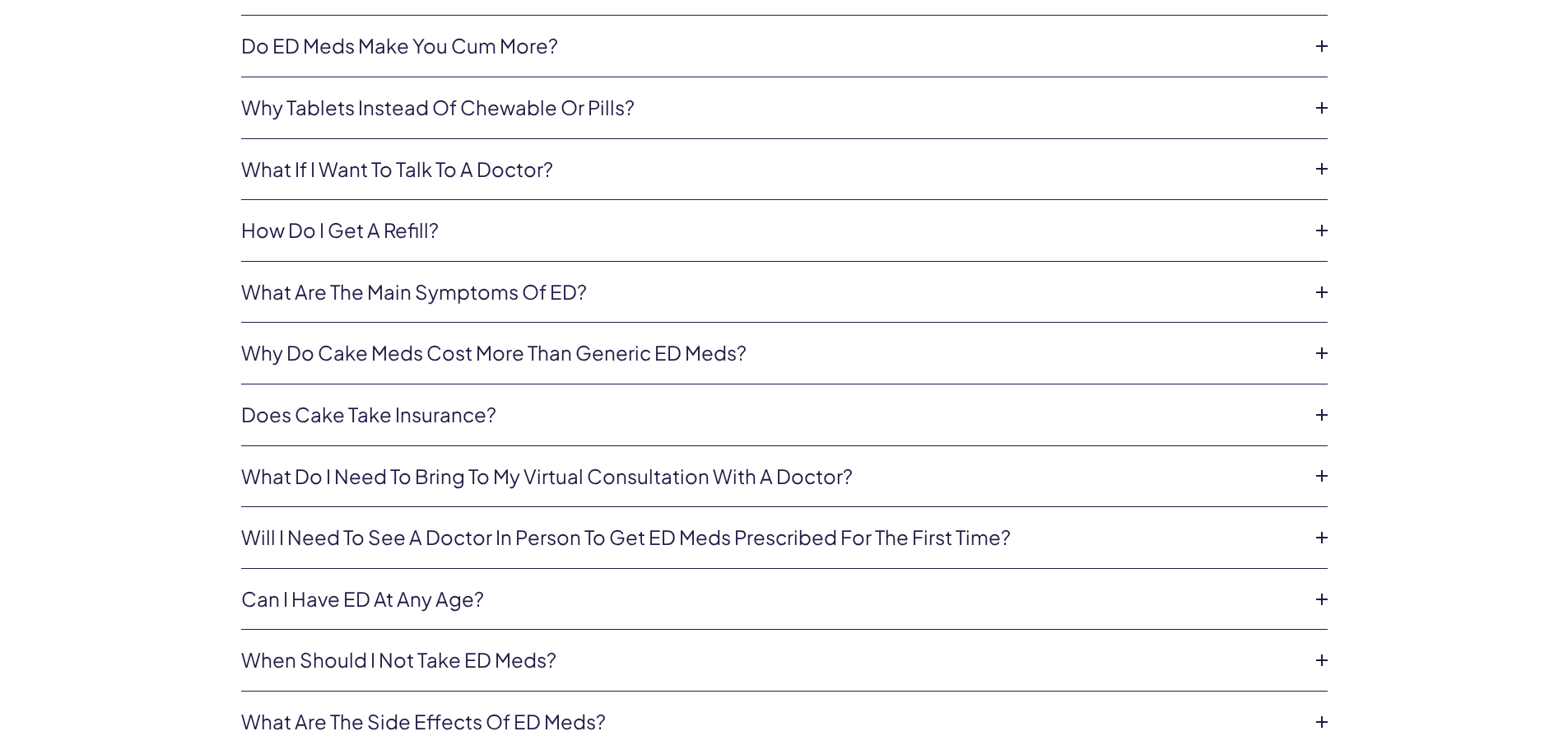
click at [1319, 406] on icon at bounding box center [1321, 414] width 25 height 25
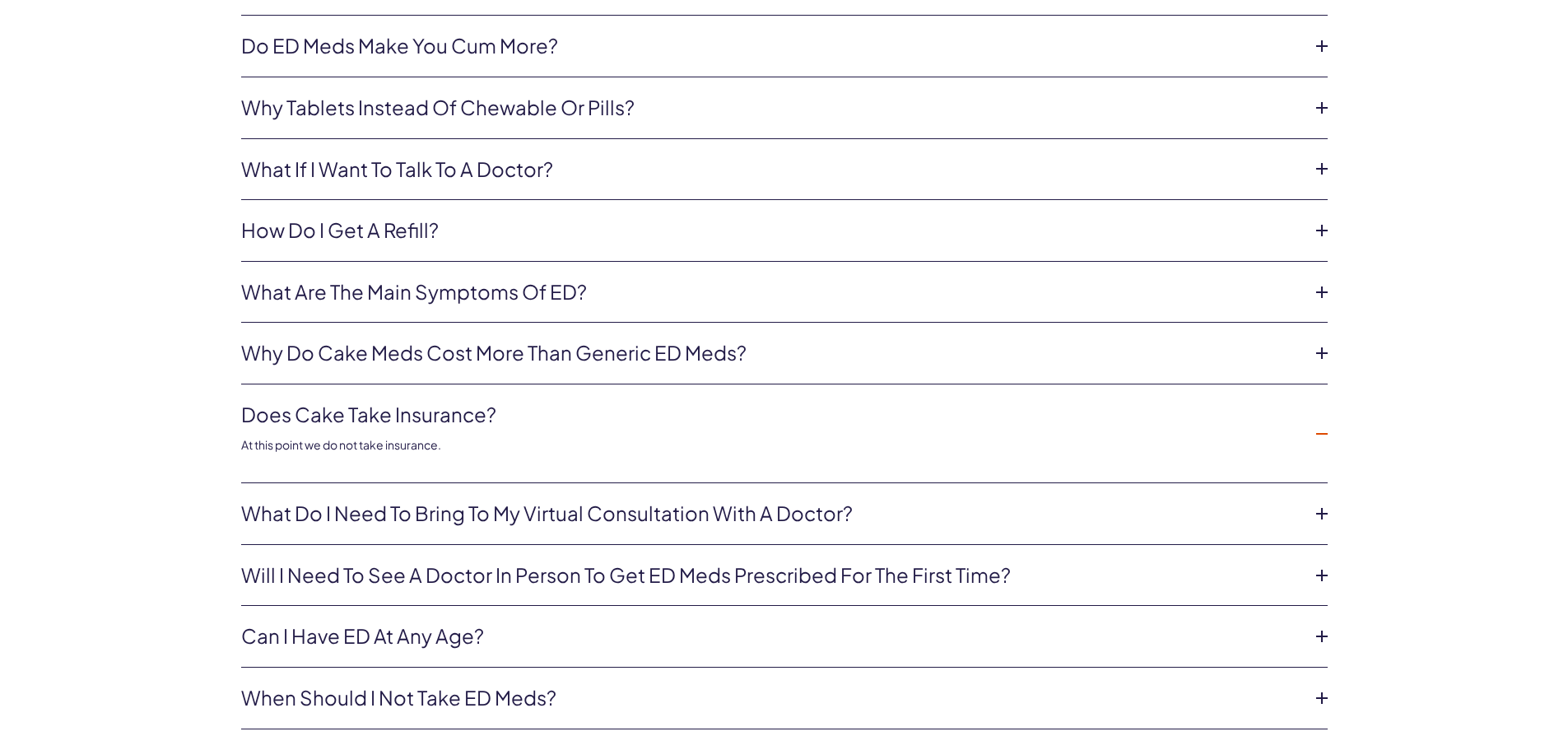
click at [1322, 421] on icon at bounding box center [1321, 433] width 25 height 25
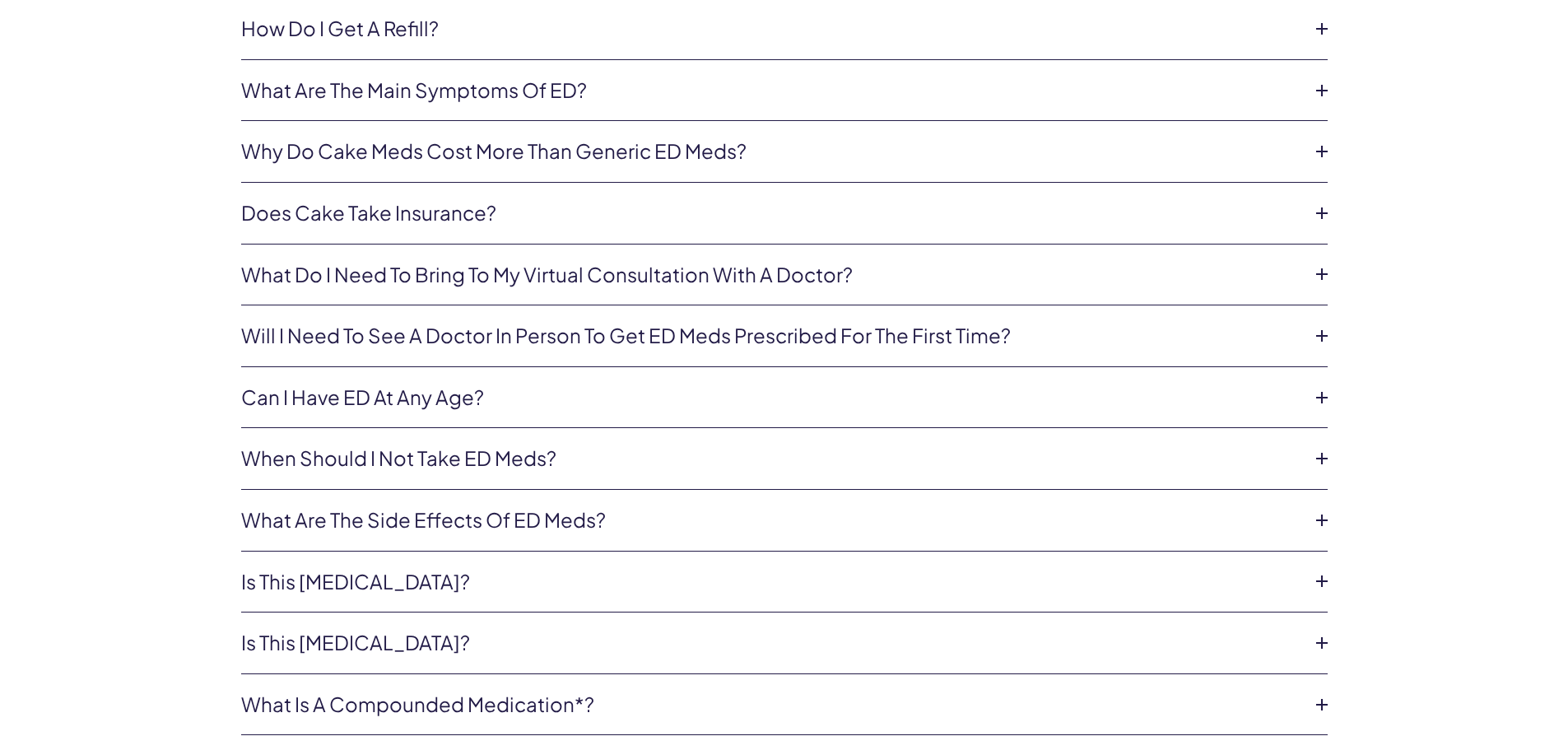
scroll to position [7080, 0]
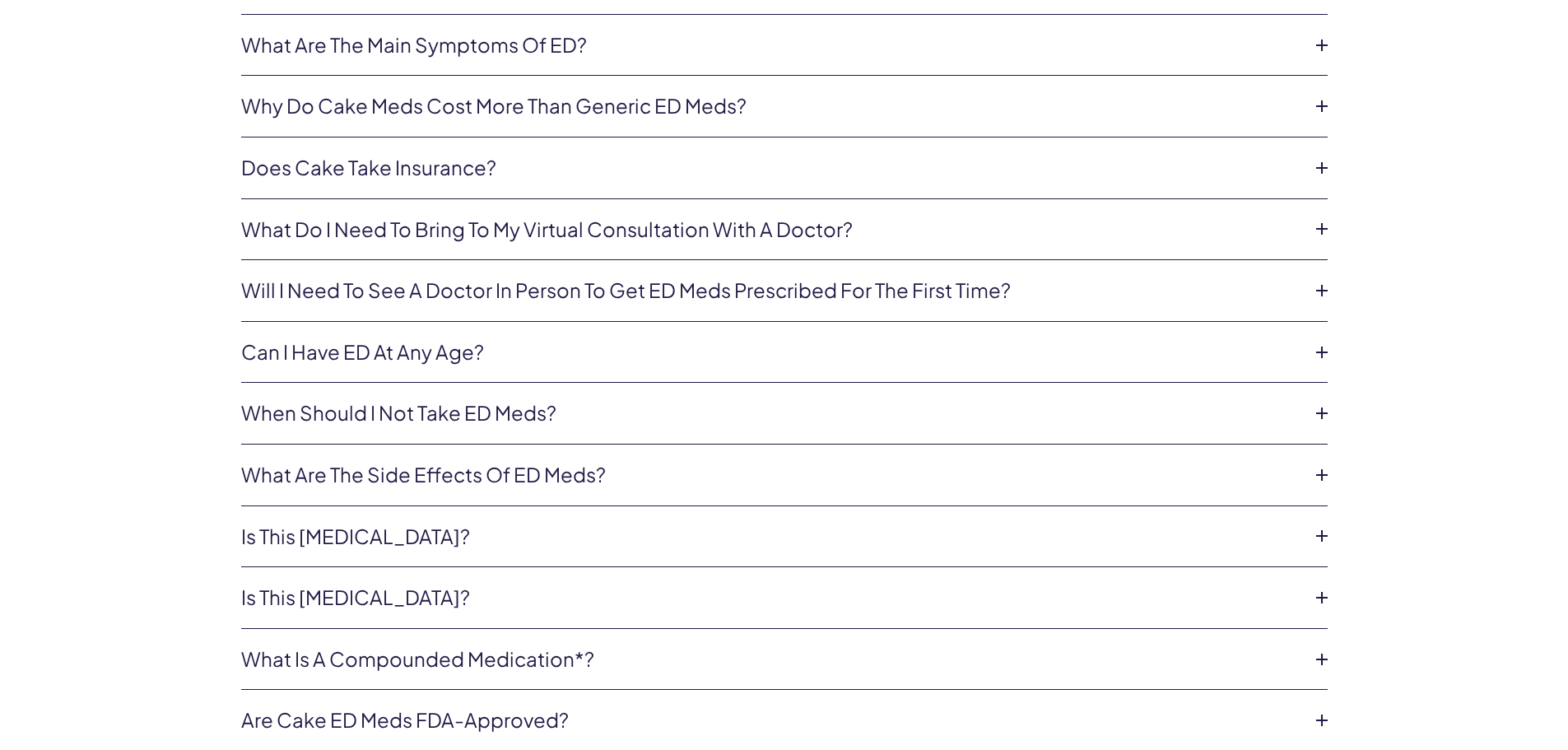
click at [1327, 402] on icon at bounding box center [1321, 413] width 25 height 25
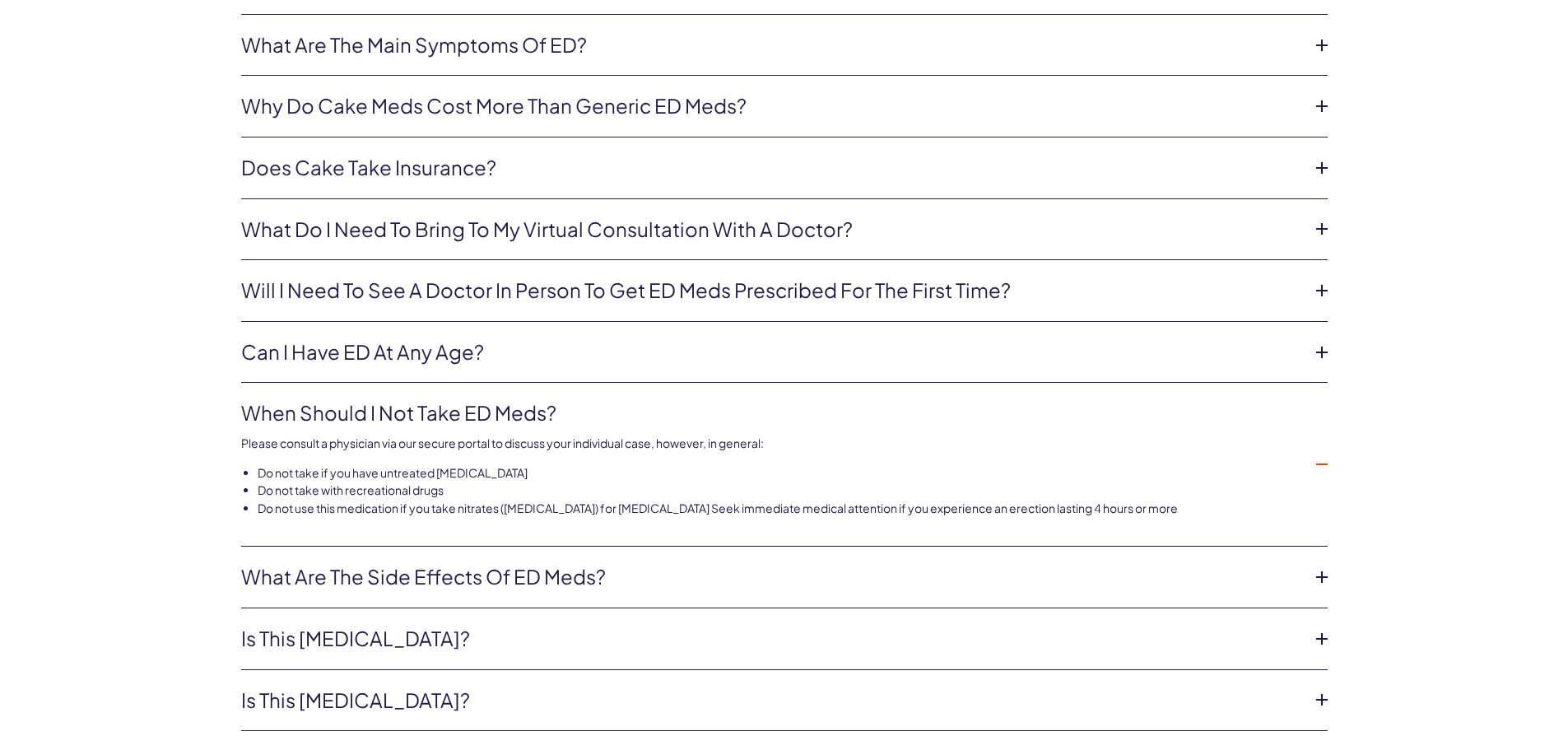
click at [1327, 402] on li "When should i not take ED meds? Please consult a physician via our secure porta…" at bounding box center [784, 465] width 1086 height 164
click at [1323, 454] on icon at bounding box center [1321, 464] width 25 height 25
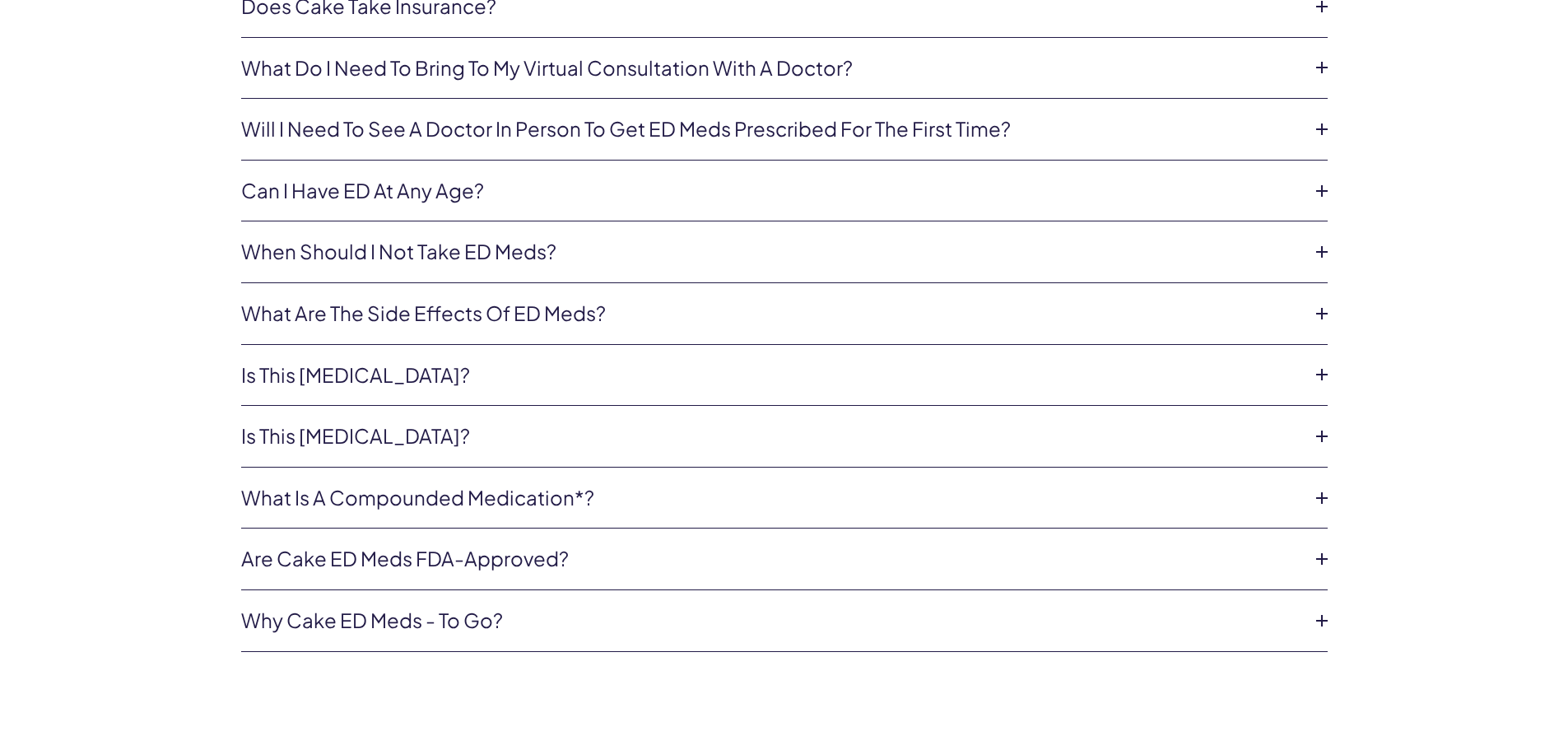
scroll to position [7244, 0]
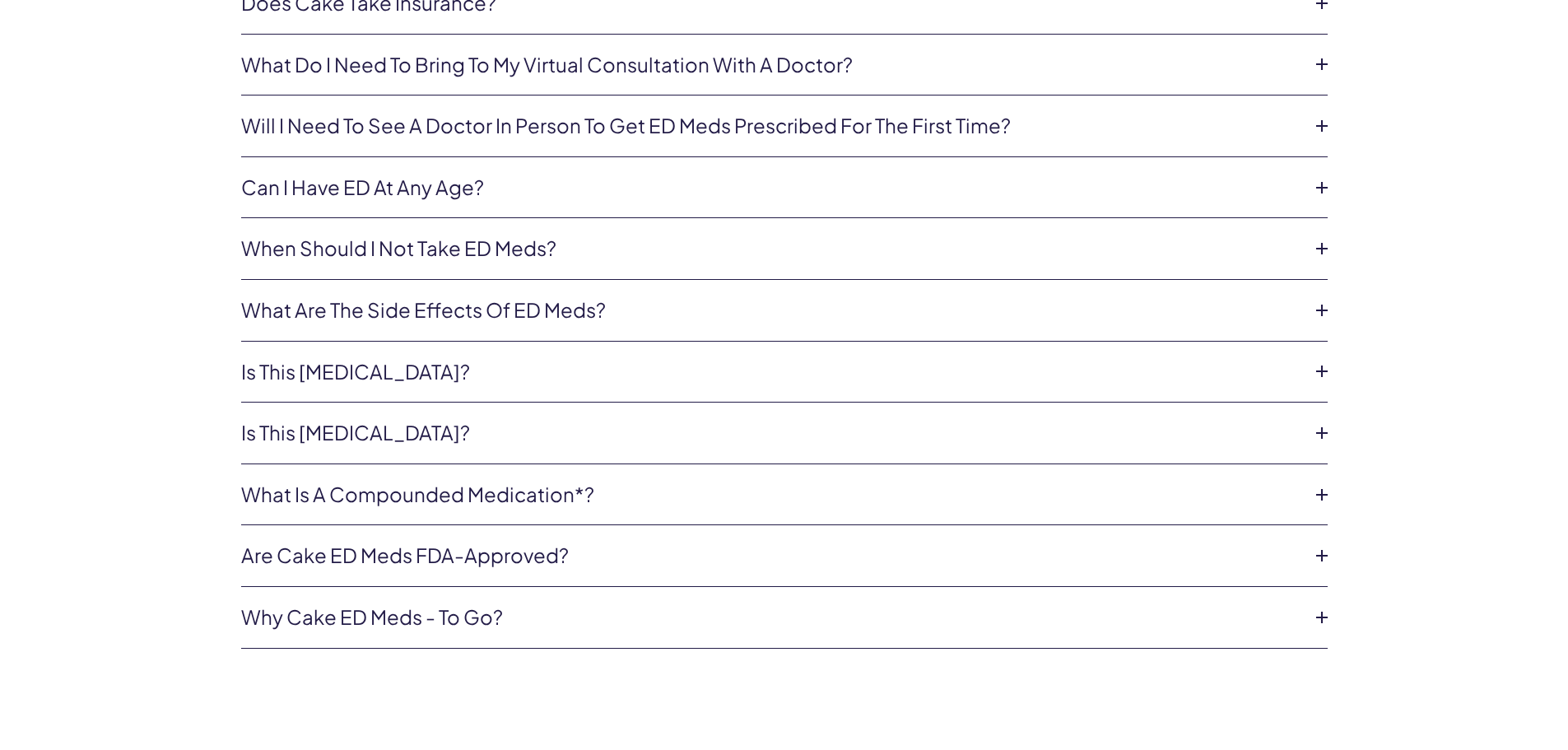
click at [1321, 362] on icon at bounding box center [1321, 371] width 25 height 25
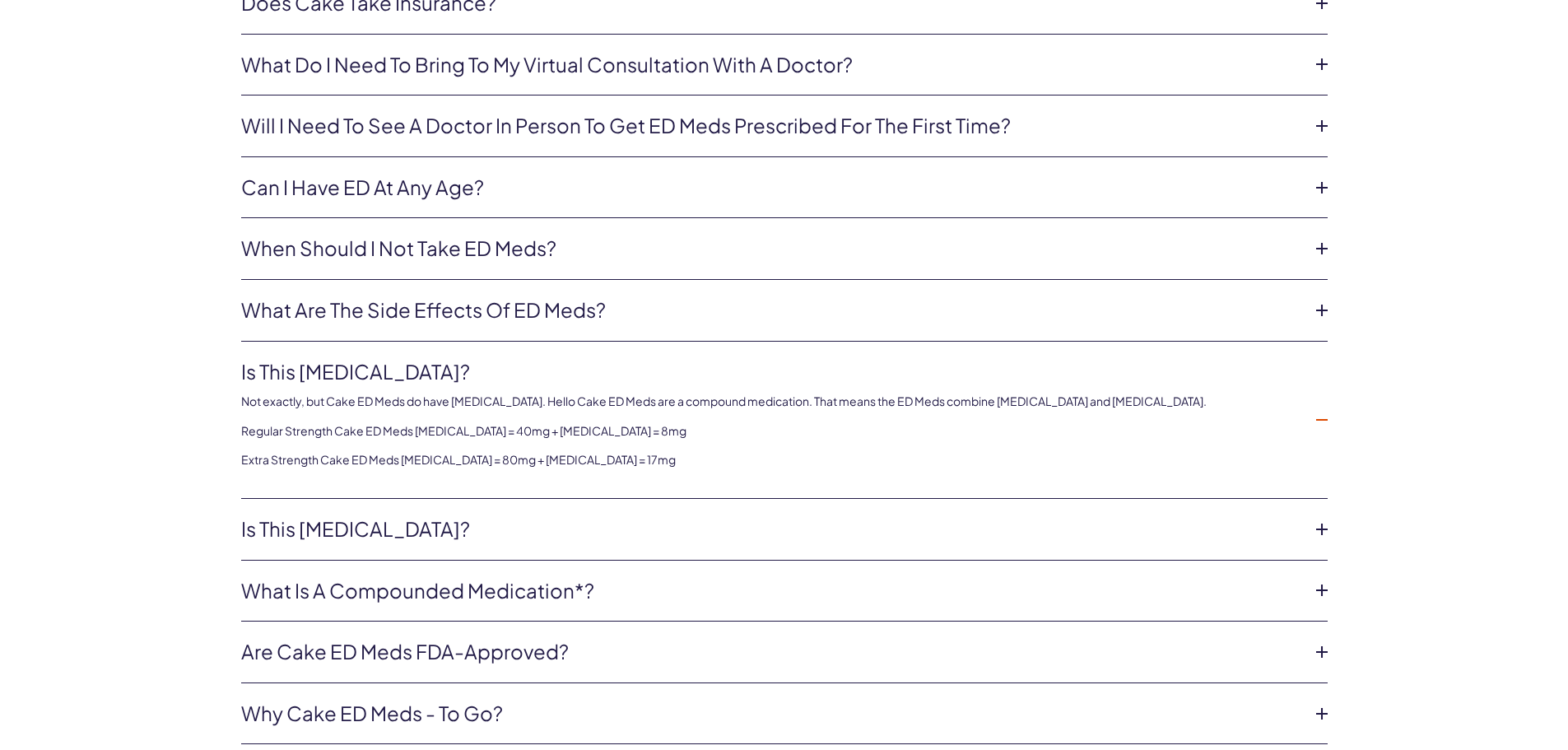
click at [1324, 407] on icon at bounding box center [1321, 419] width 25 height 25
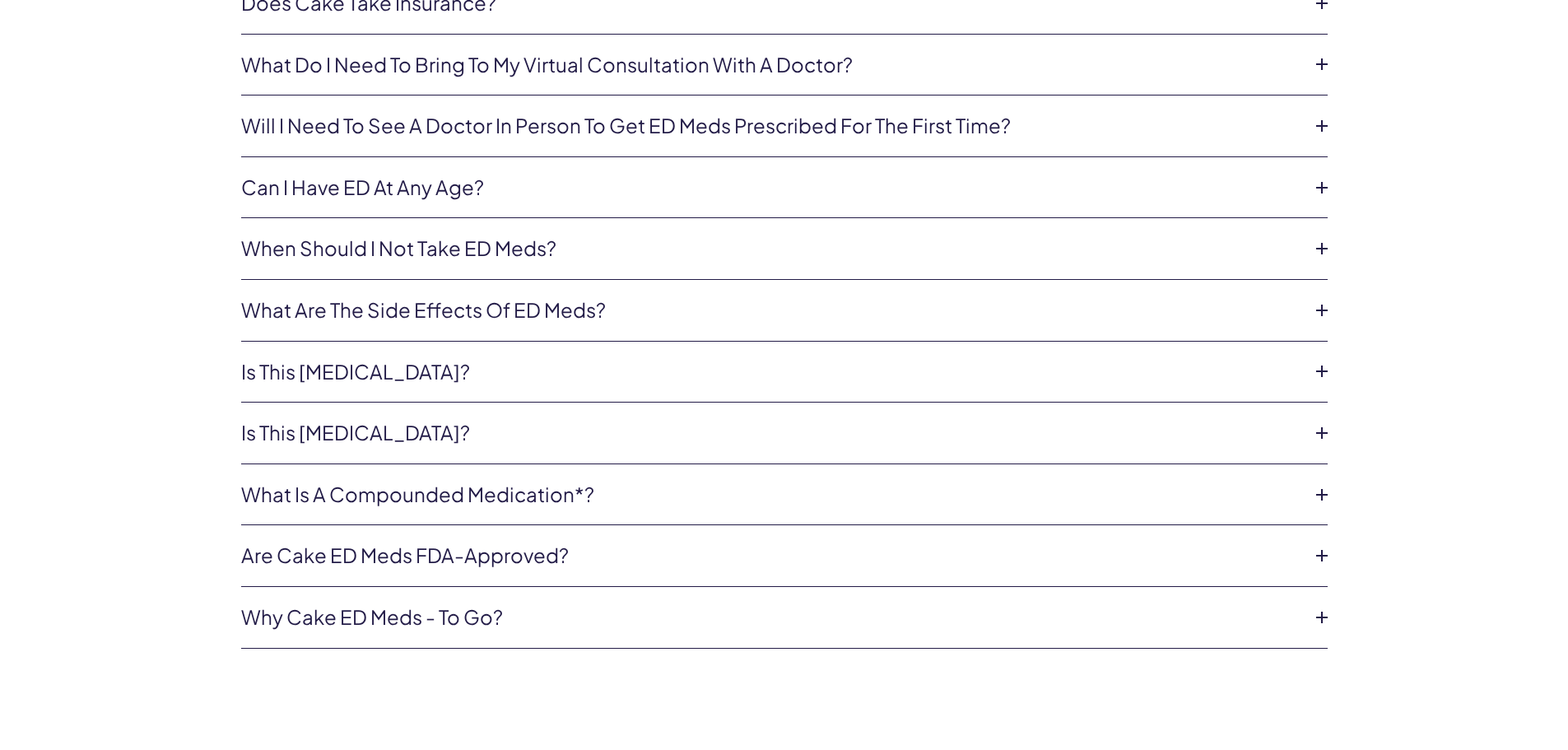
click at [1322, 545] on icon at bounding box center [1321, 556] width 25 height 25
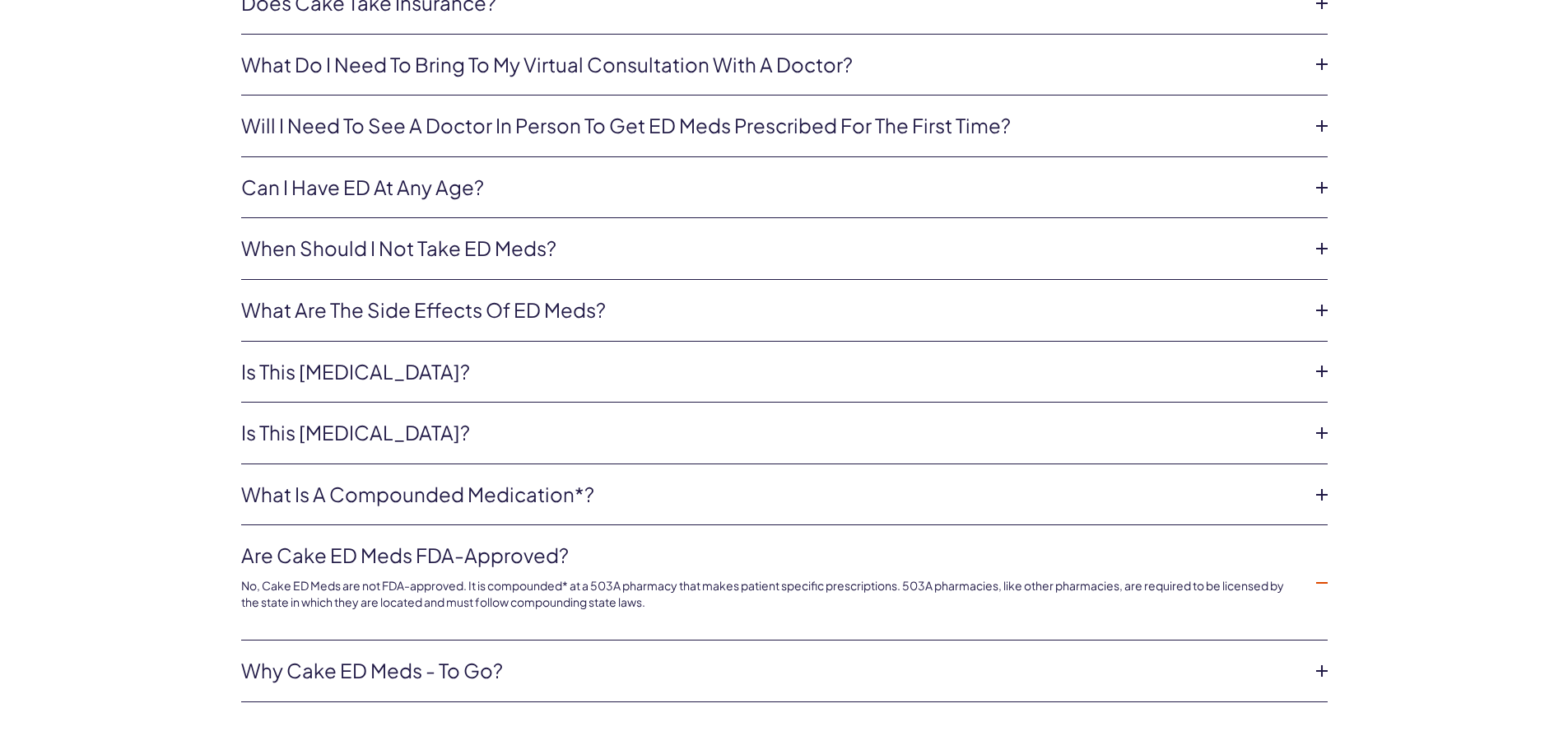
click at [1322, 545] on li "Are Cake ED Meds FDA-approved? No, Cake ED Meds are not FDA-approved. It is com…" at bounding box center [784, 583] width 1086 height 116
click at [1320, 574] on icon at bounding box center [1321, 583] width 25 height 25
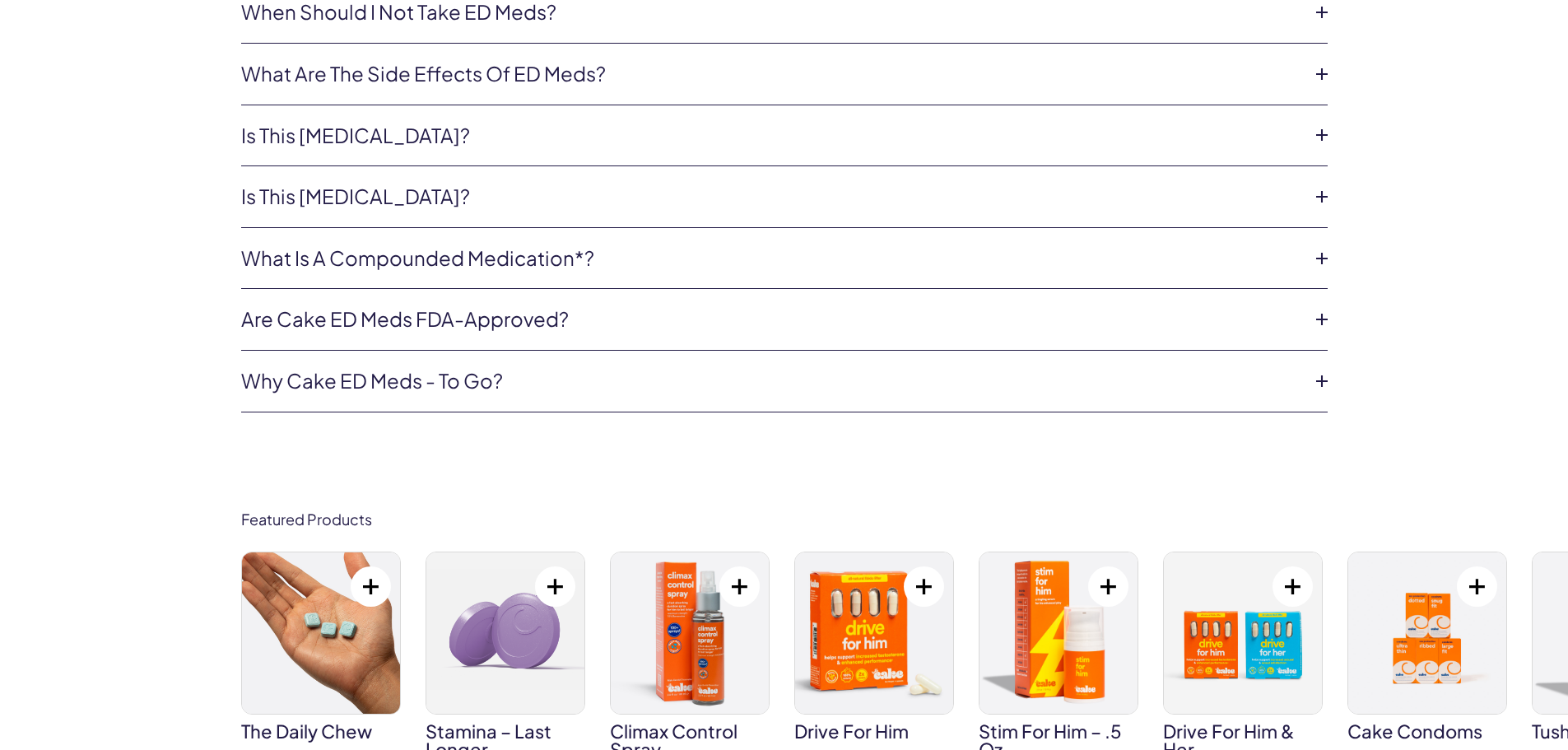
scroll to position [7491, 0]
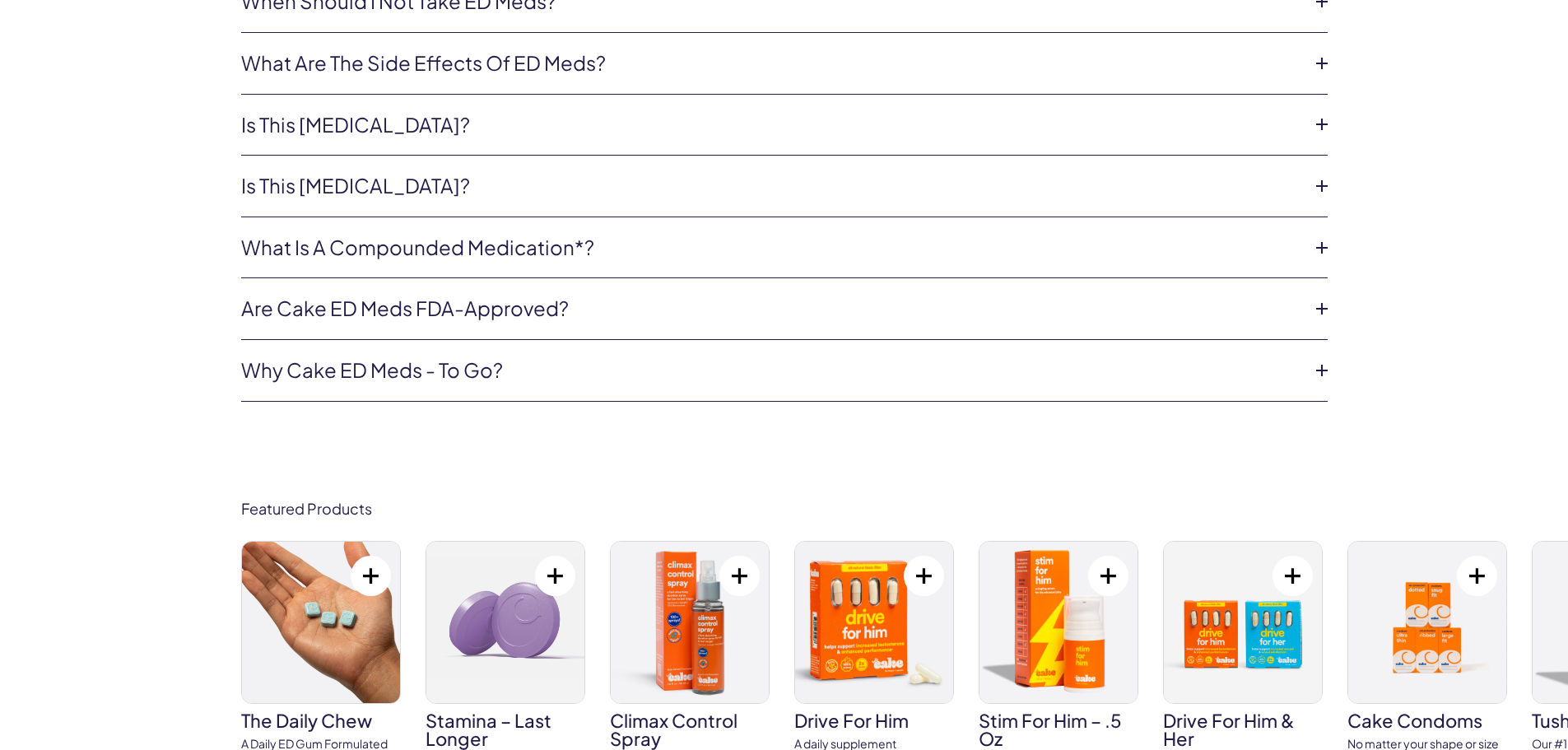
click at [1326, 358] on icon at bounding box center [1321, 370] width 25 height 25
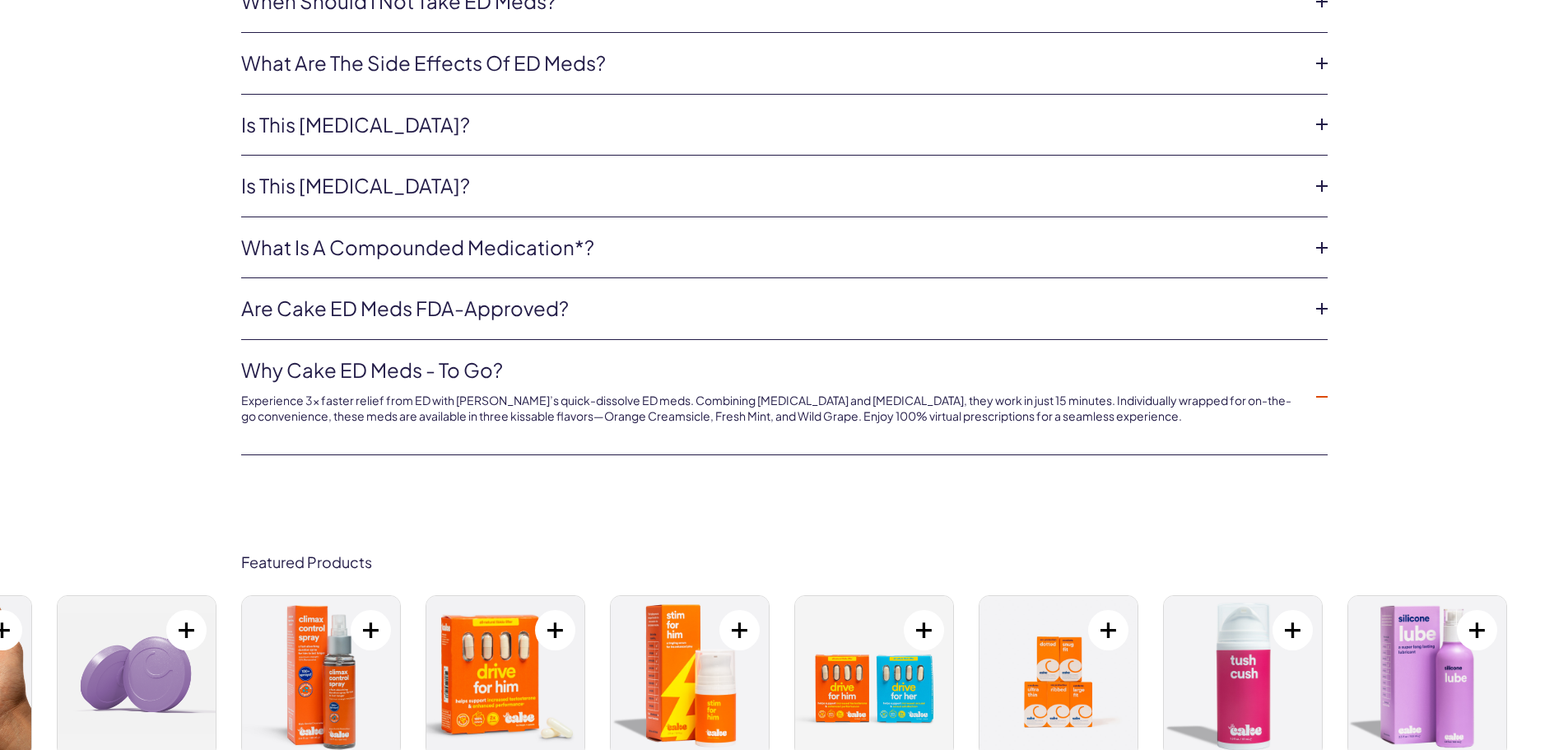
click at [1327, 384] on icon at bounding box center [1321, 396] width 25 height 25
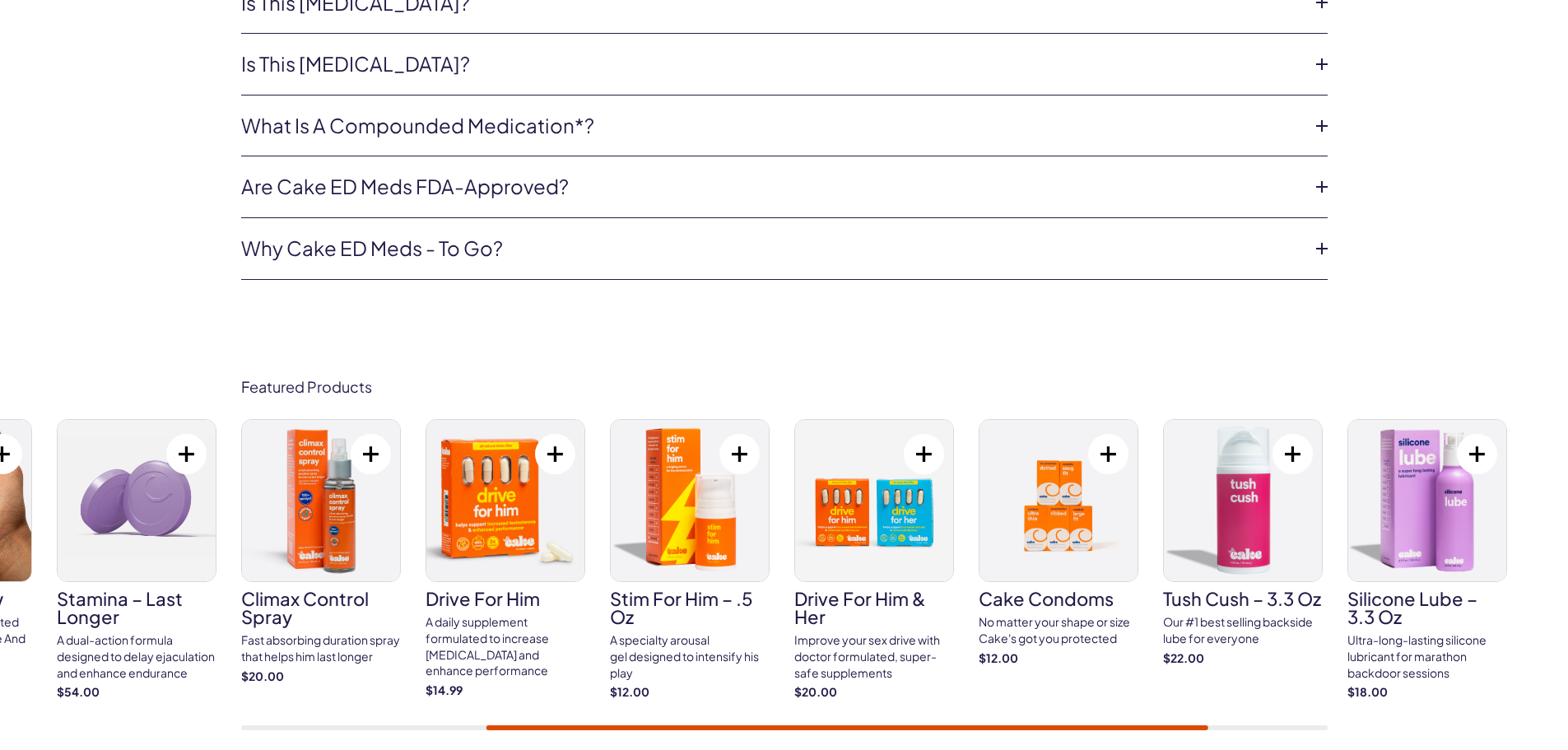
scroll to position [7655, 0]
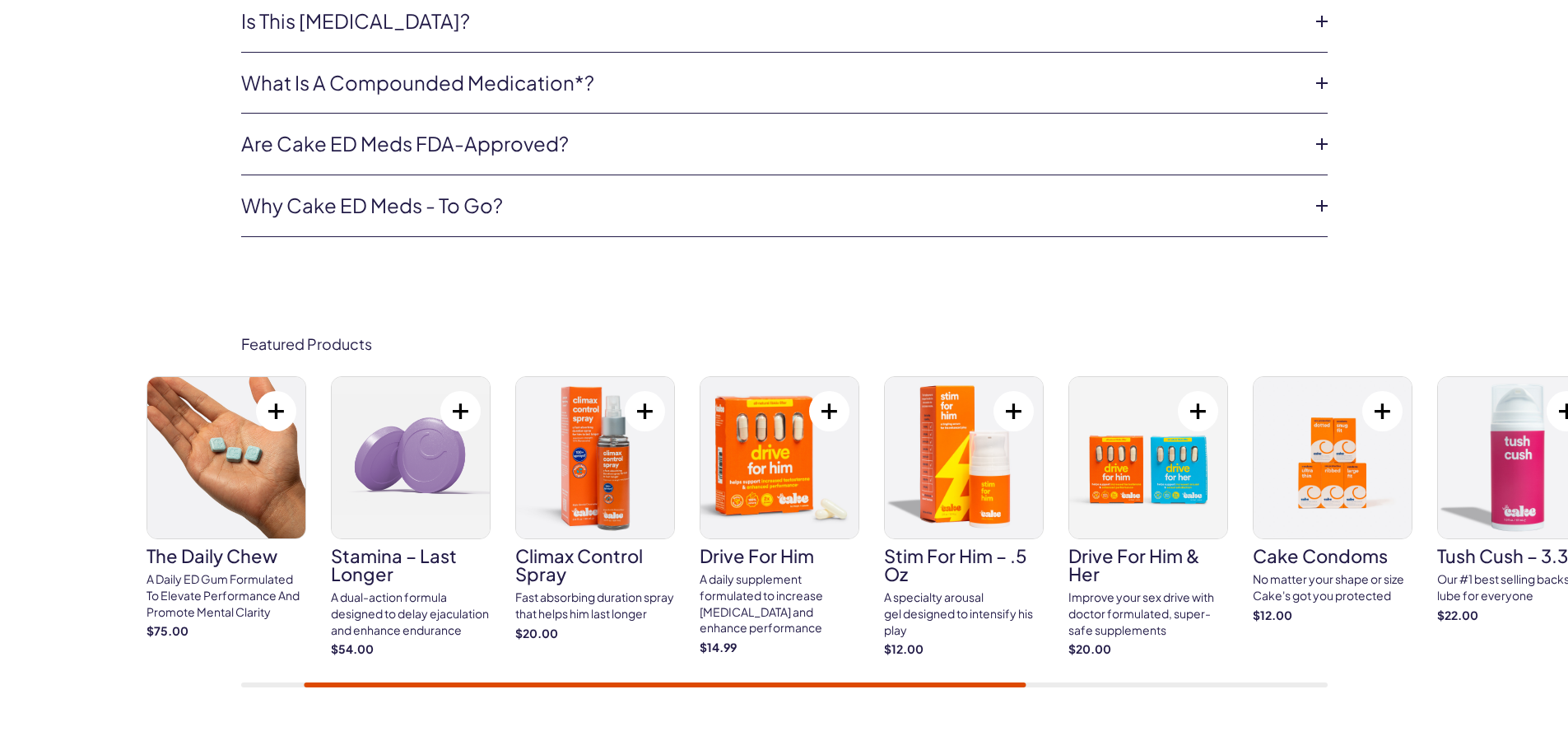
click at [1013, 634] on div "The Daily Chew A Daily [PERSON_NAME] Formulated To Elevate Performance And Prom…" at bounding box center [690, 516] width 1086 height 280
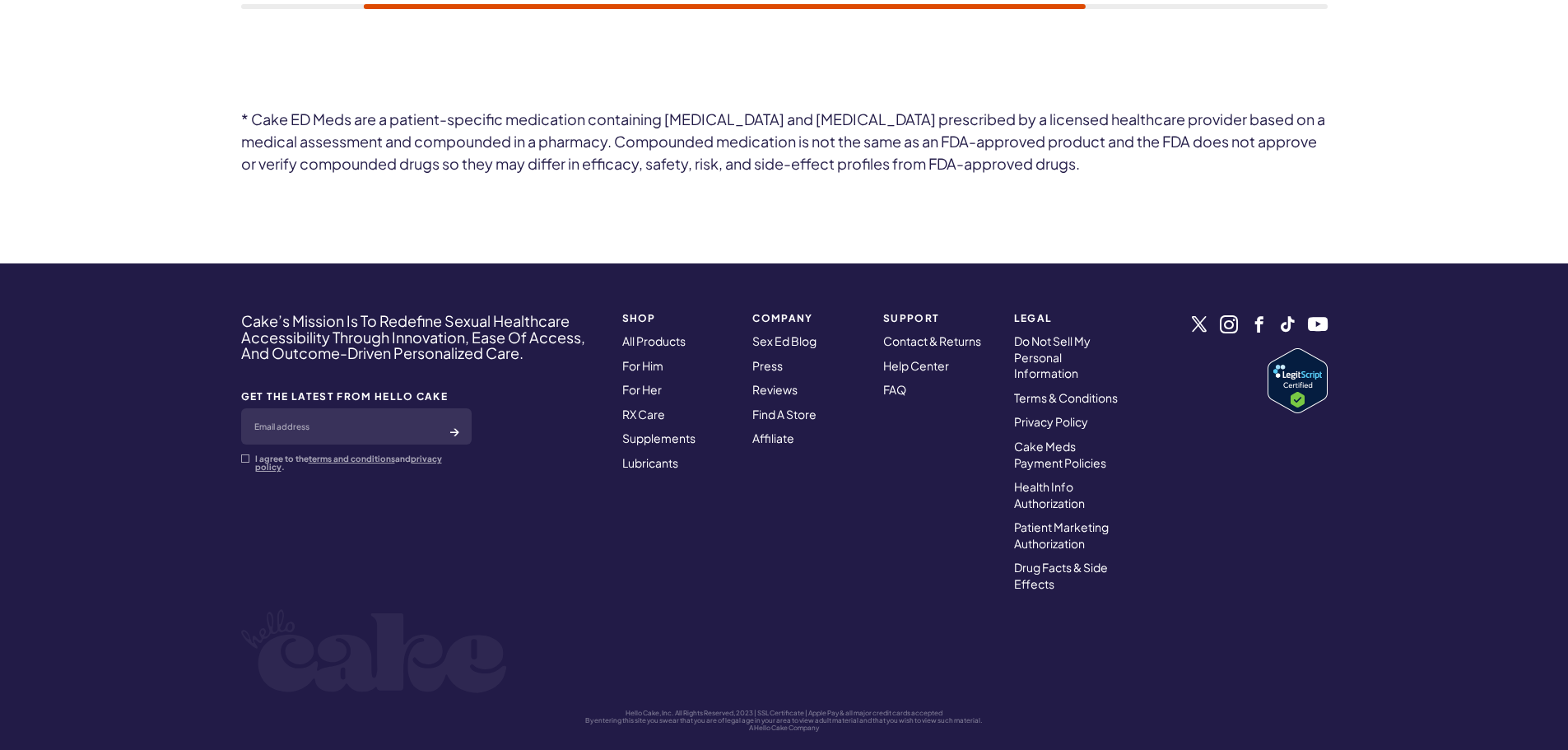
scroll to position [8369, 0]
